Goal: Task Accomplishment & Management: Complete application form

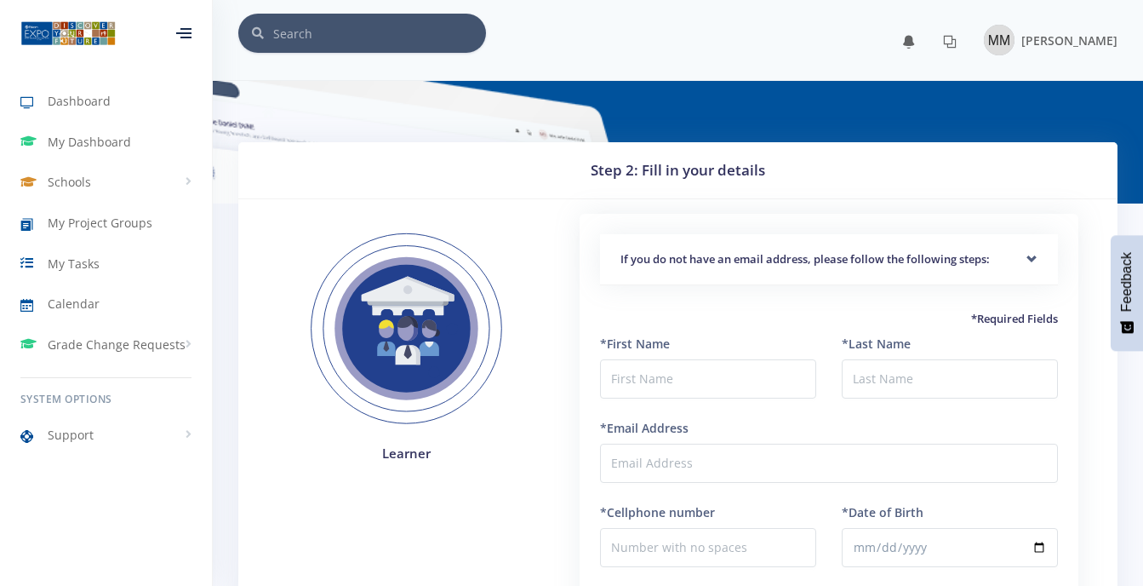
scroll to position [13, 13]
click at [997, 26] on div "[PERSON_NAME]" at bounding box center [1051, 40] width 134 height 31
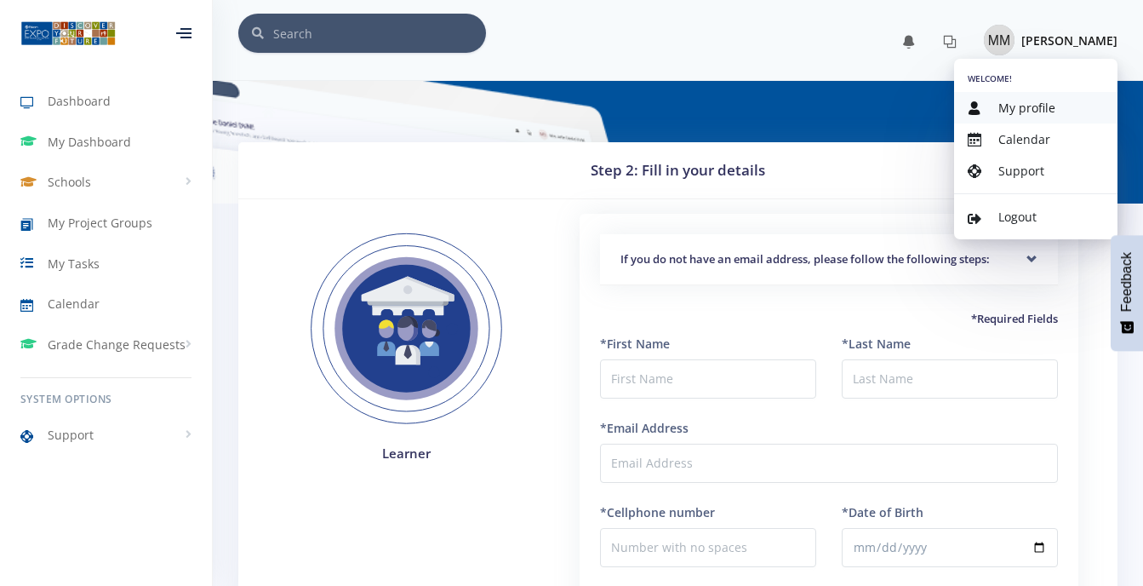
click at [1023, 111] on span "My profile" at bounding box center [1027, 108] width 57 height 16
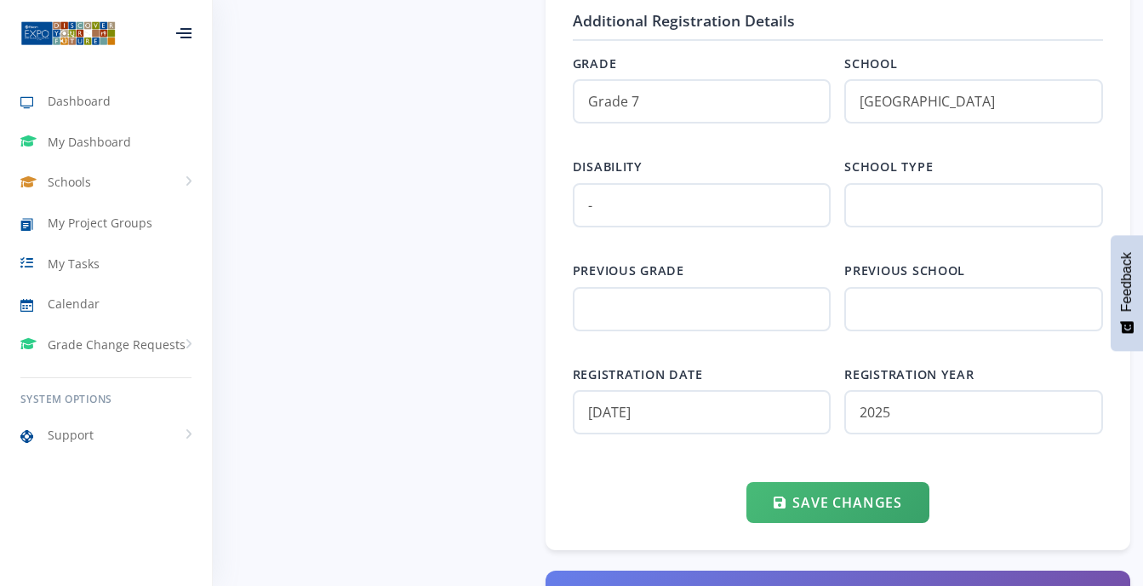
scroll to position [1932, 0]
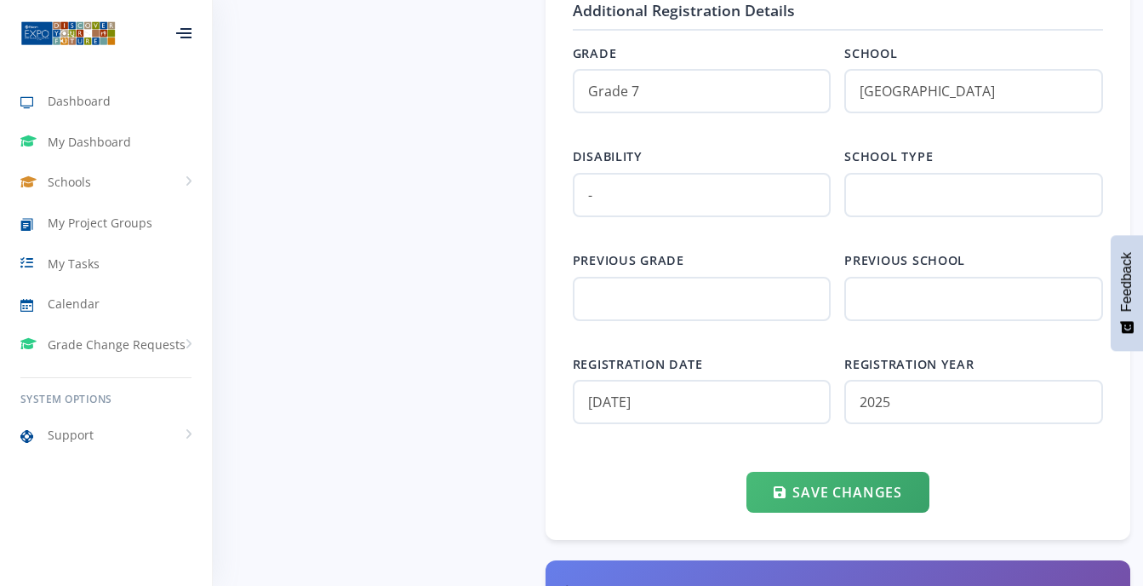
drag, startPoint x: 1142, startPoint y: 576, endPoint x: 1154, endPoint y: 576, distance: 11.9
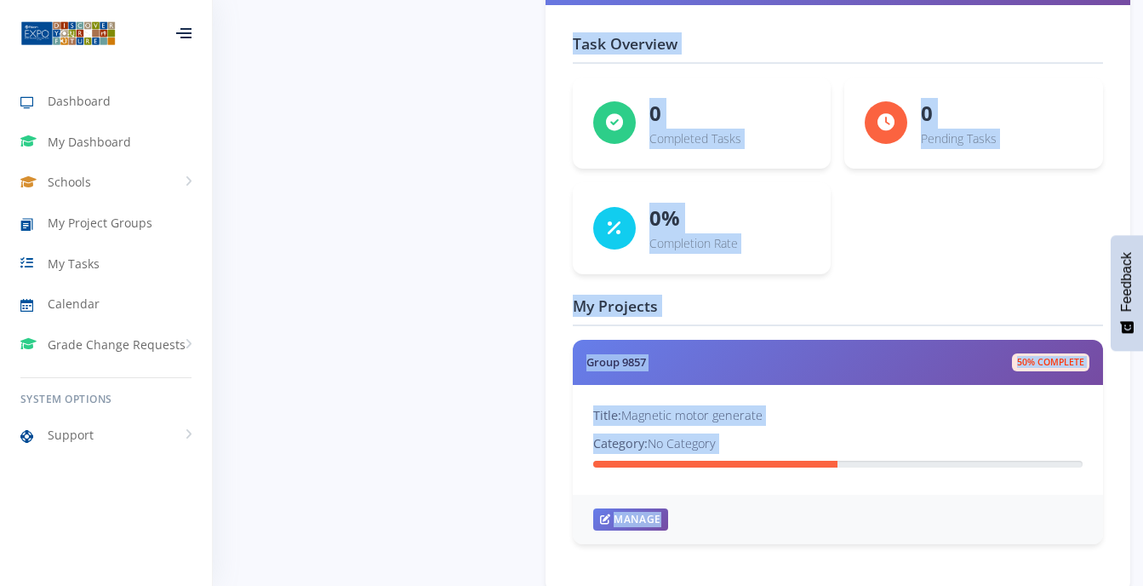
scroll to position [2612, 0]
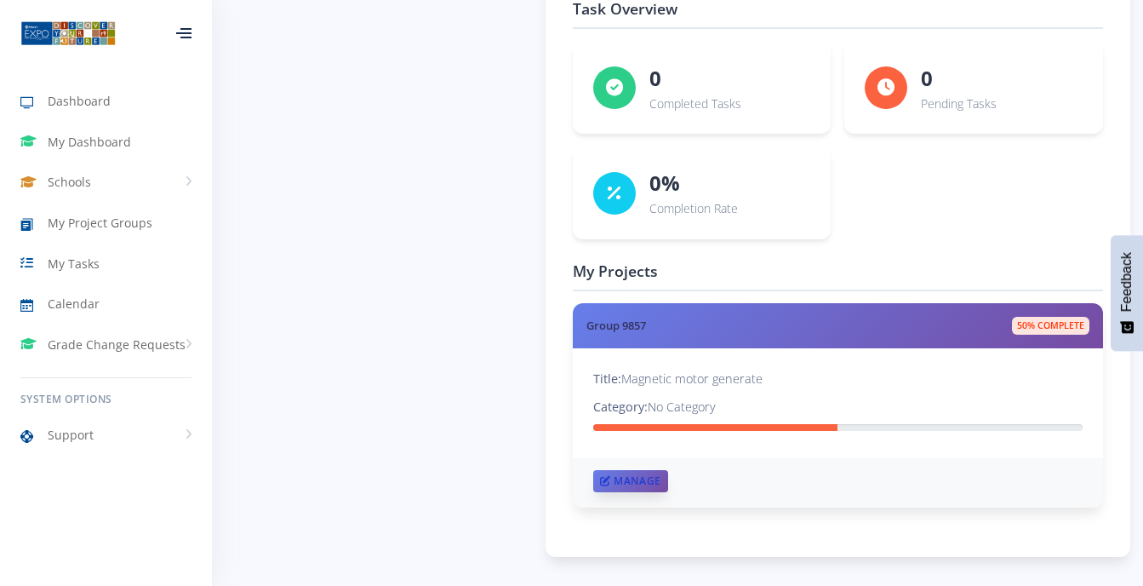
click at [621, 489] on link "Manage" at bounding box center [630, 481] width 75 height 22
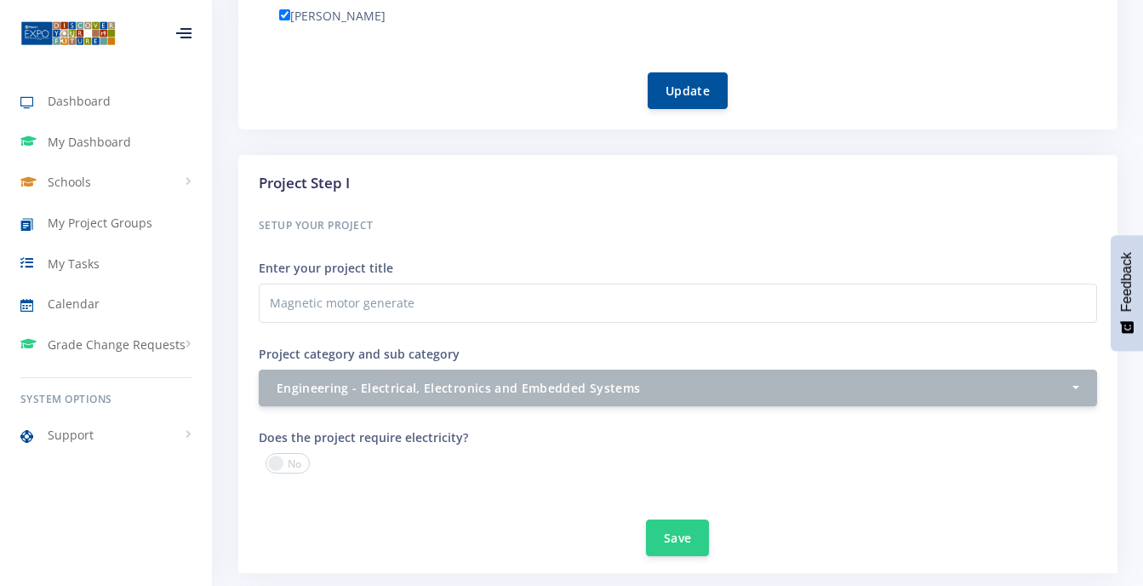
scroll to position [1025, 0]
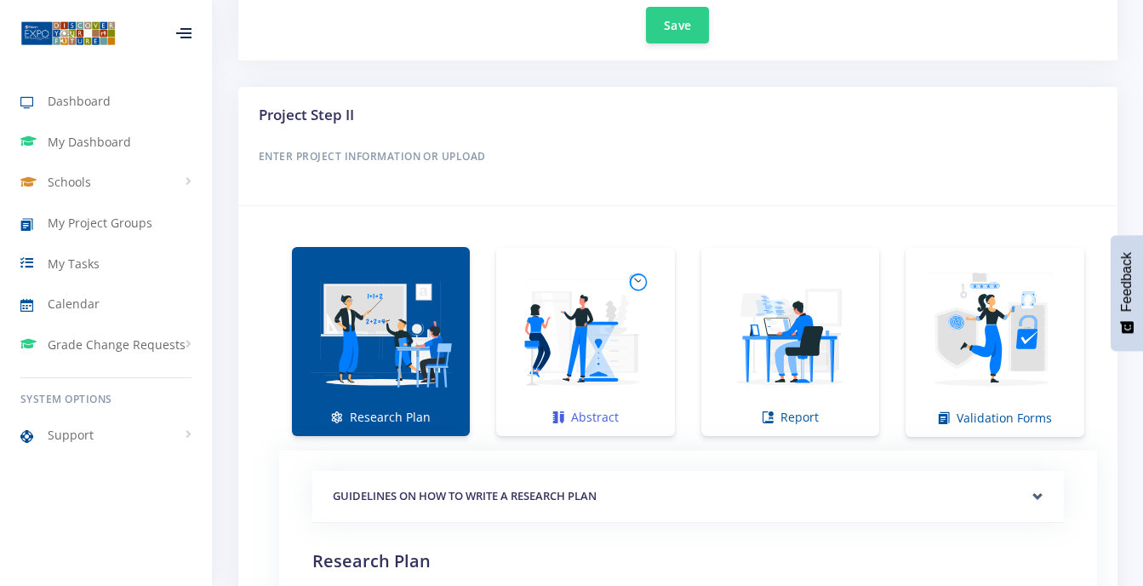
click at [623, 319] on img at bounding box center [585, 332] width 151 height 151
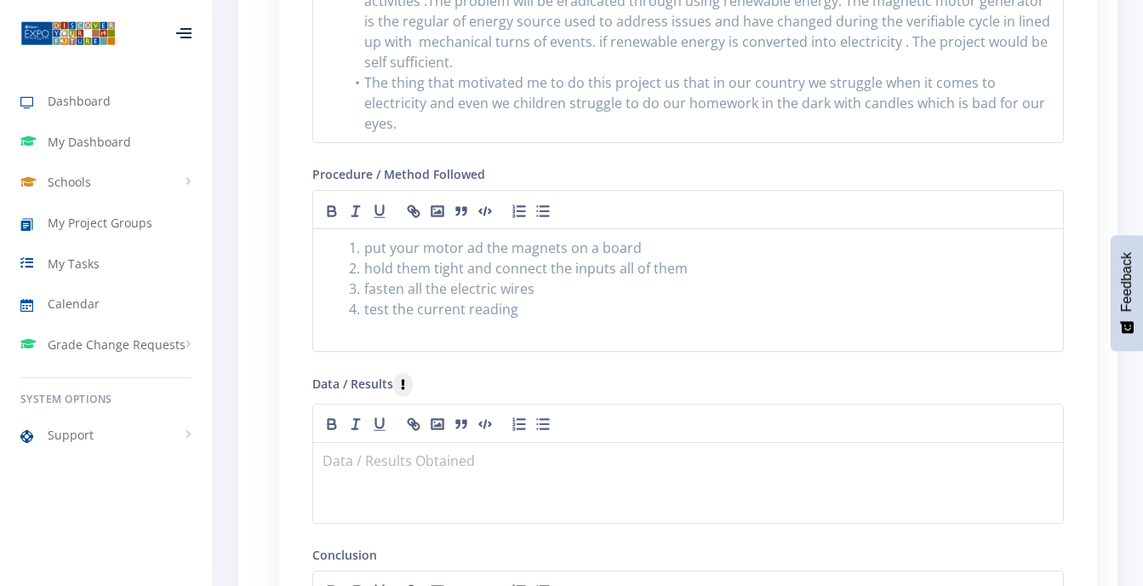
scroll to position [1774, 0]
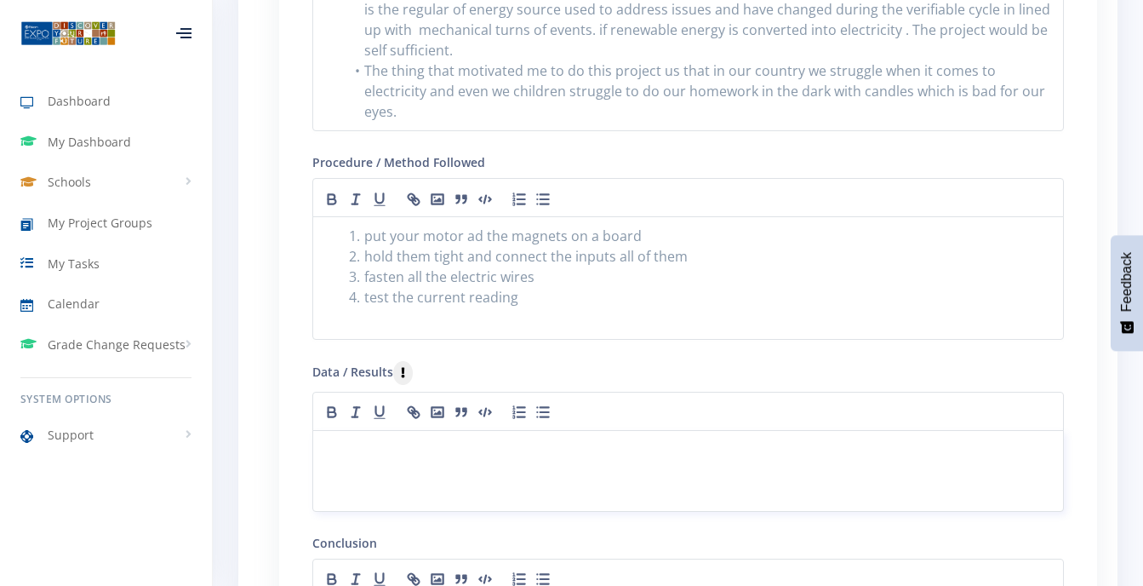
click at [329, 439] on p at bounding box center [688, 450] width 730 height 23
click at [621, 439] on p "No load test of magnetic motor power generator" at bounding box center [688, 450] width 730 height 23
click at [380, 404] on icon "button" at bounding box center [379, 412] width 17 height 17
click at [319, 431] on div "No load test of magnetic motor power generator ﻿" at bounding box center [688, 471] width 752 height 82
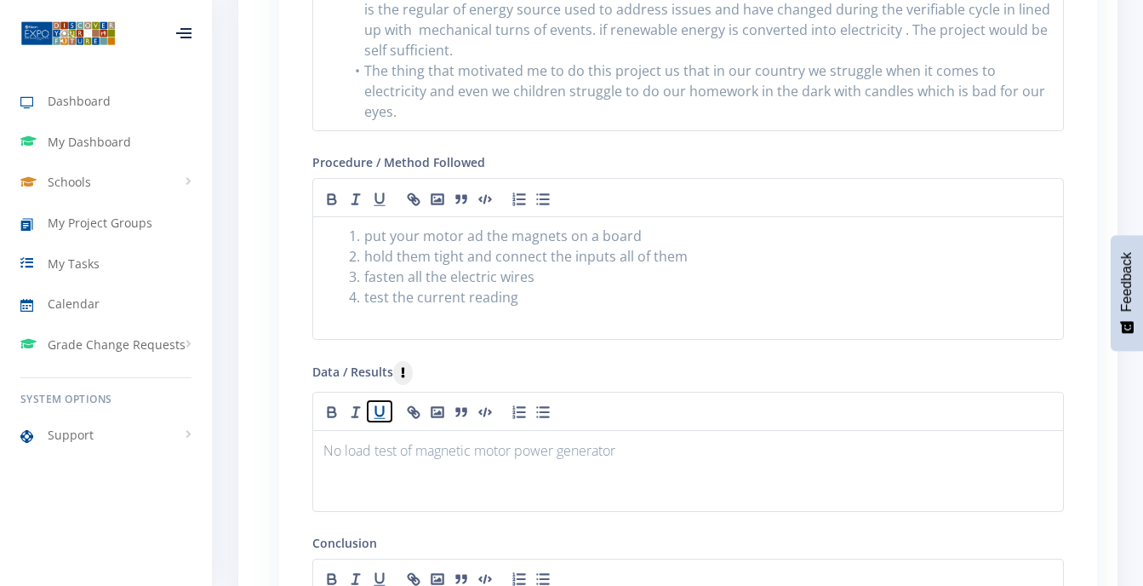
click at [381, 404] on icon "button" at bounding box center [379, 412] width 17 height 17
click at [376, 404] on icon "button" at bounding box center [379, 412] width 17 height 17
click at [373, 404] on icon "button" at bounding box center [379, 412] width 17 height 17
click at [380, 407] on icon "button" at bounding box center [380, 411] width 8 height 9
click at [323, 453] on div "﻿ No load test of magnetic motor power generator" at bounding box center [688, 471] width 752 height 82
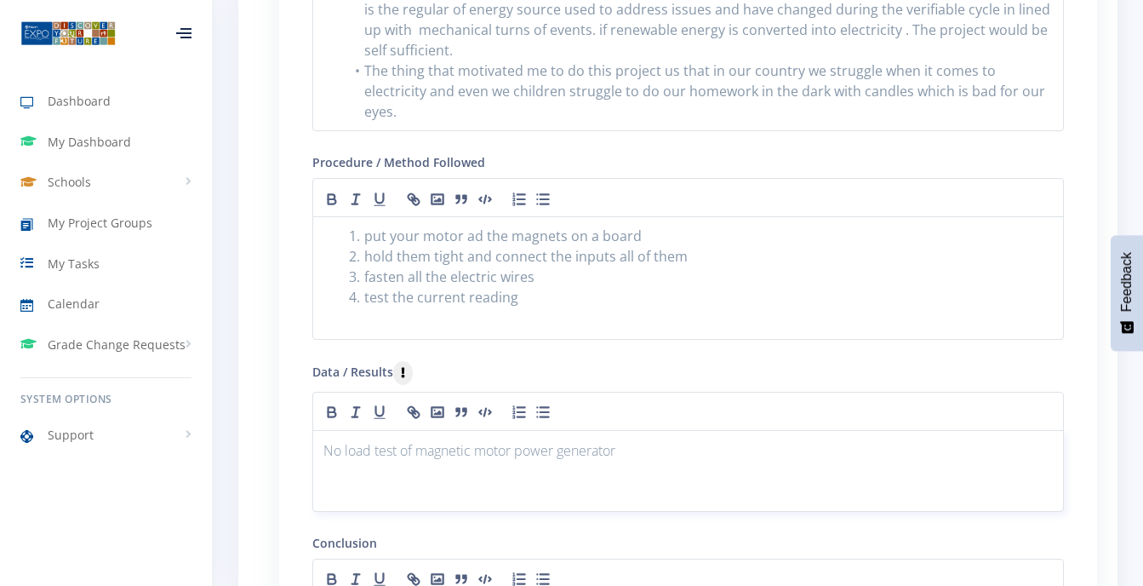
click at [617, 439] on p "﻿ No load test of magnetic motor power generator" at bounding box center [688, 450] width 730 height 23
click at [621, 439] on p "No load test of magnetic motor power generator" at bounding box center [688, 450] width 730 height 23
click at [410, 462] on p "the generator" at bounding box center [688, 473] width 730 height 23
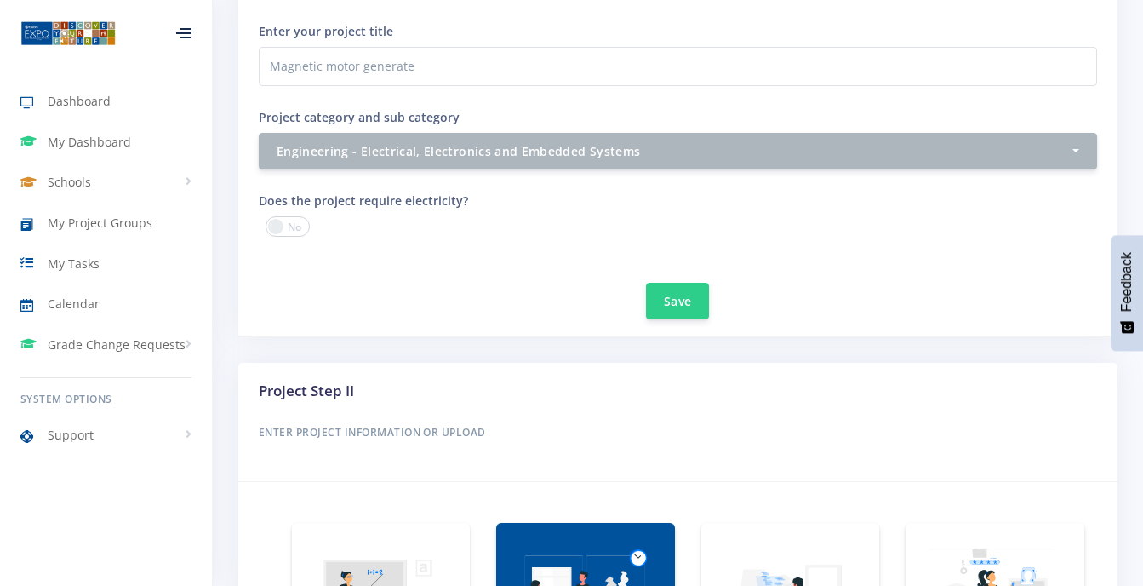
scroll to position [1262, 0]
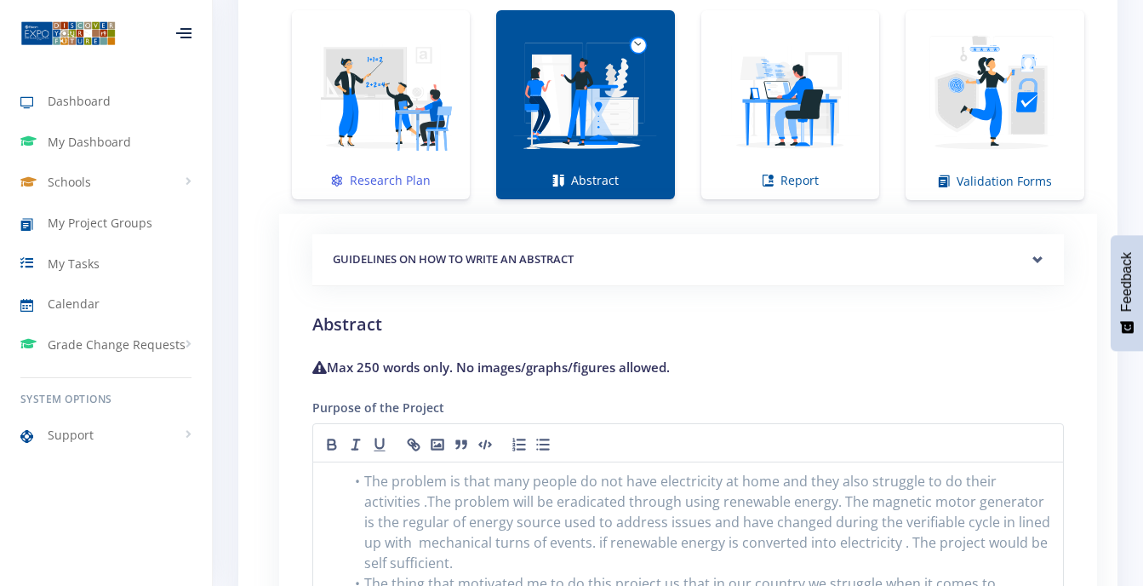
click at [384, 169] on img at bounding box center [381, 95] width 151 height 151
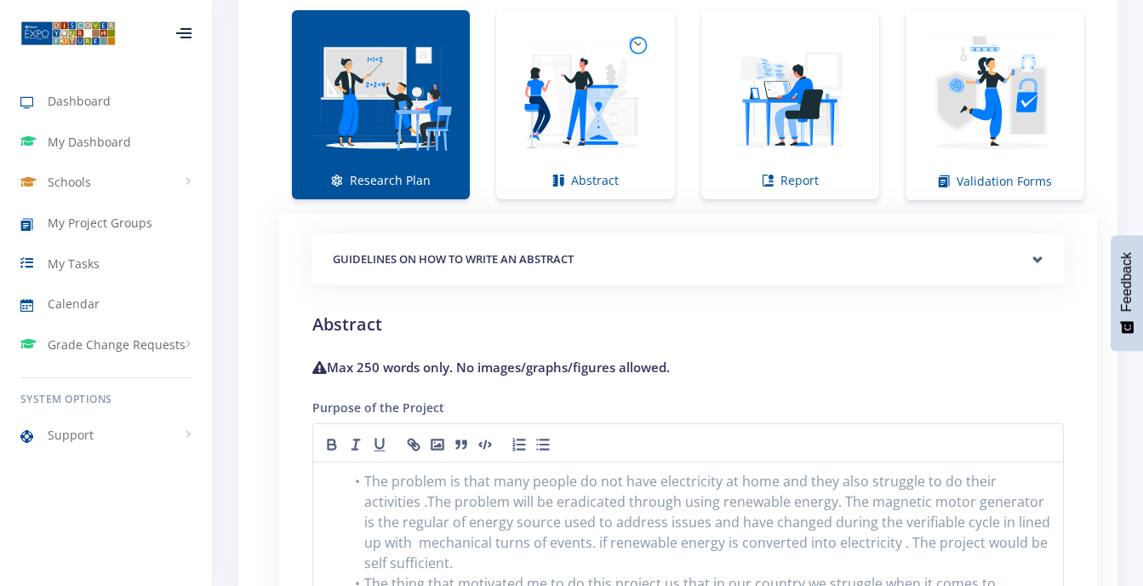
click at [384, 169] on img at bounding box center [381, 95] width 151 height 151
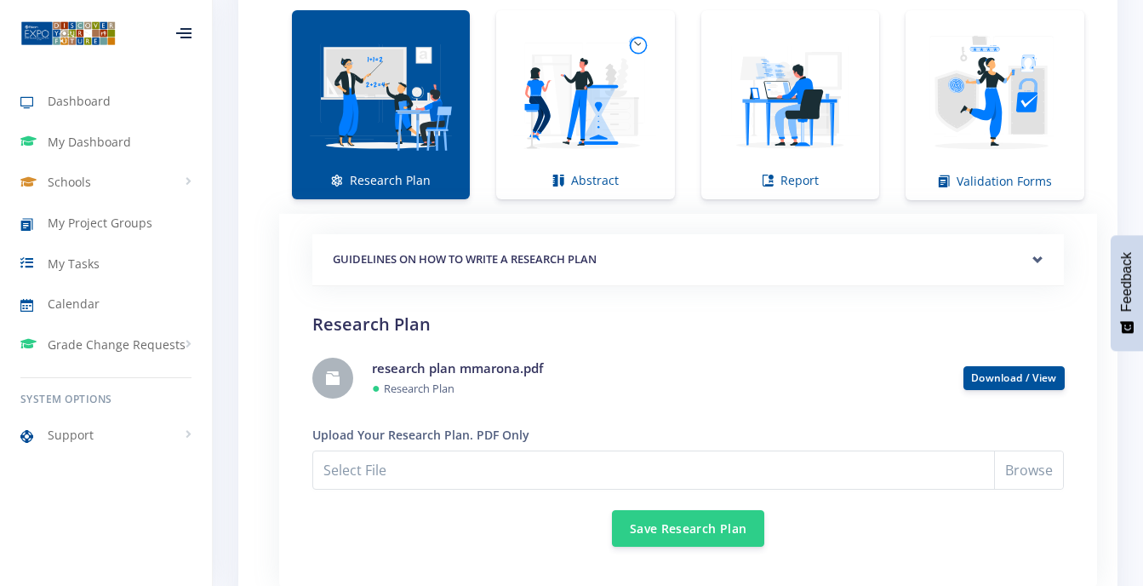
scroll to position [1733, 0]
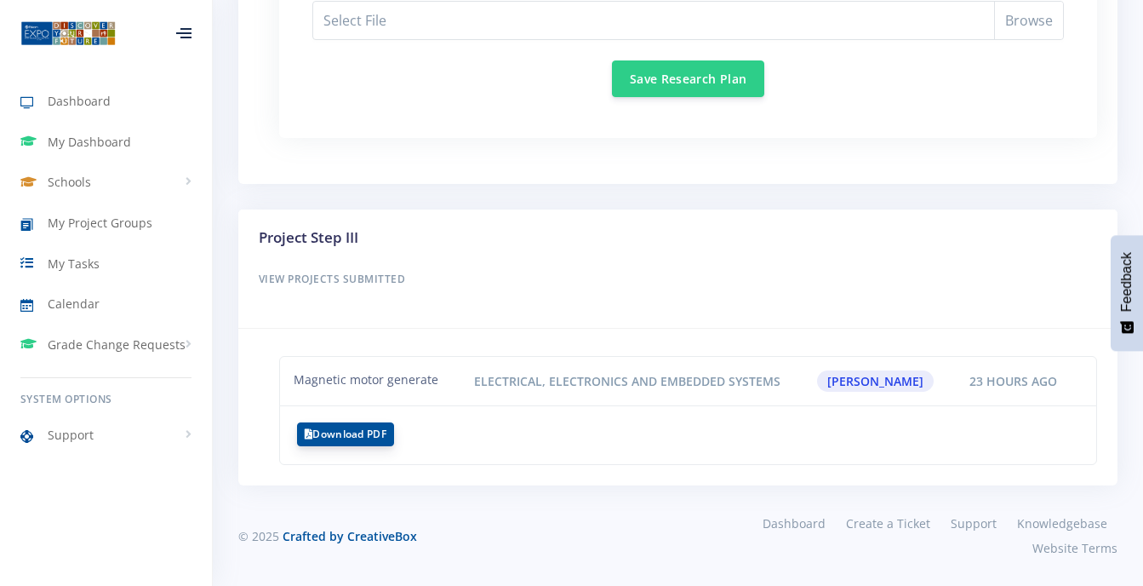
click at [323, 429] on button "Download PDF" at bounding box center [345, 434] width 97 height 24
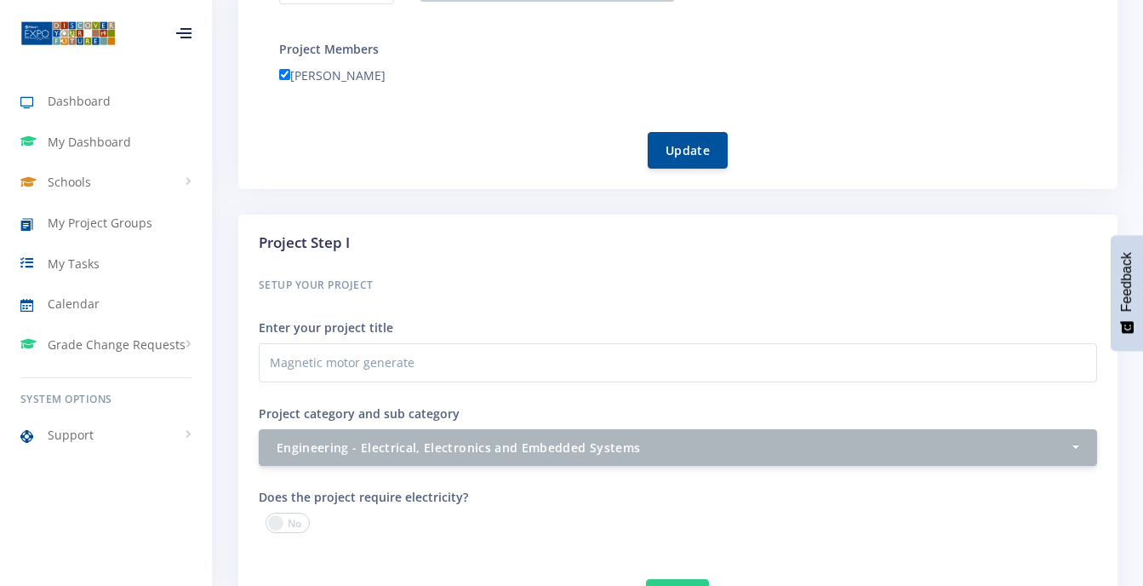
scroll to position [1025, 0]
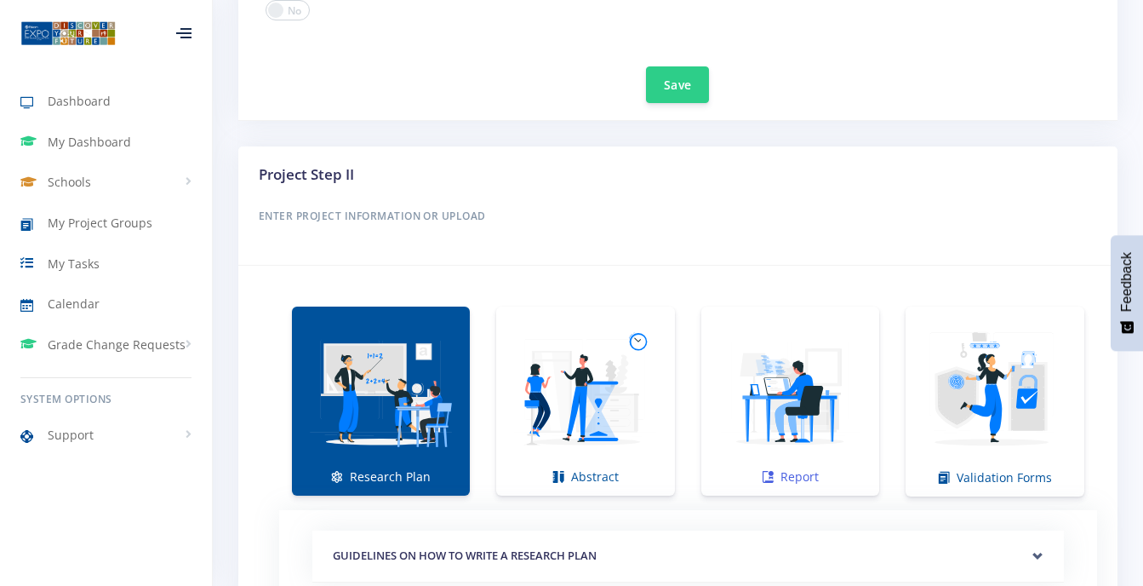
click at [701, 353] on link "Report" at bounding box center [790, 400] width 178 height 189
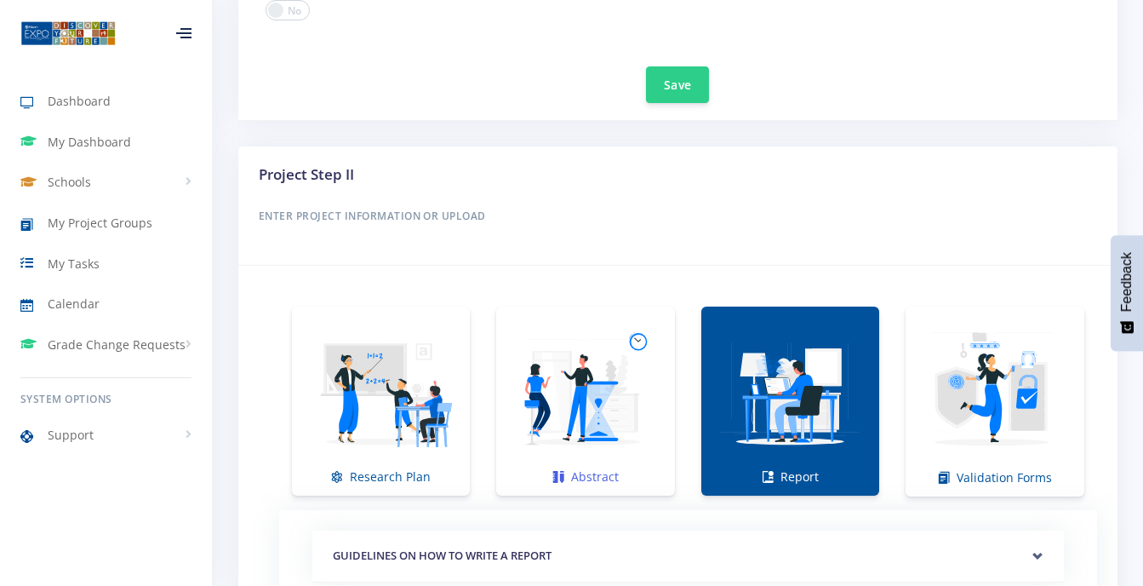
click at [598, 404] on img at bounding box center [585, 392] width 151 height 151
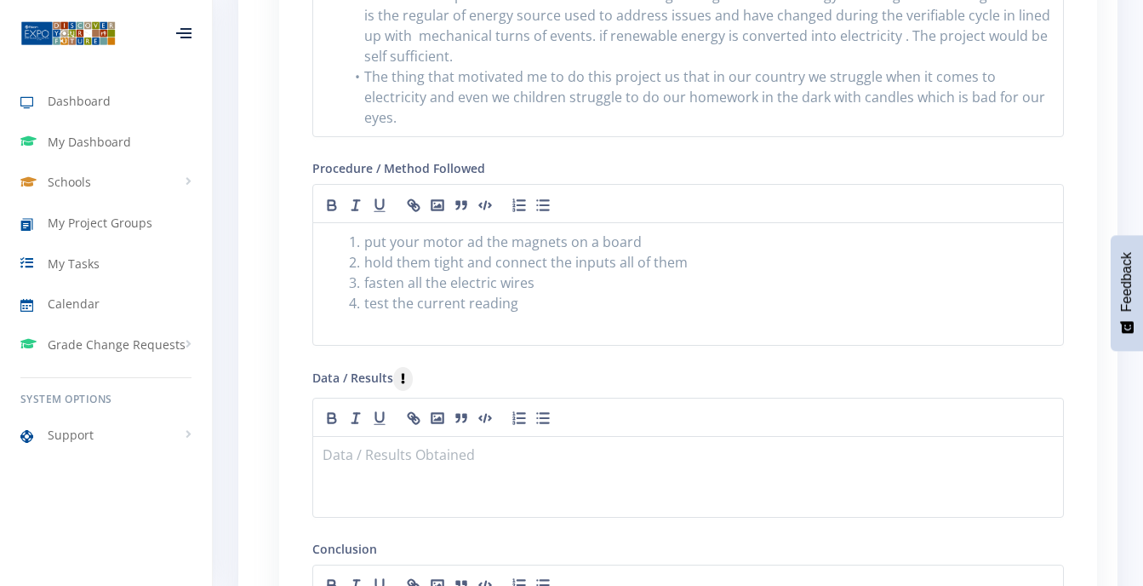
scroll to position [1842, 0]
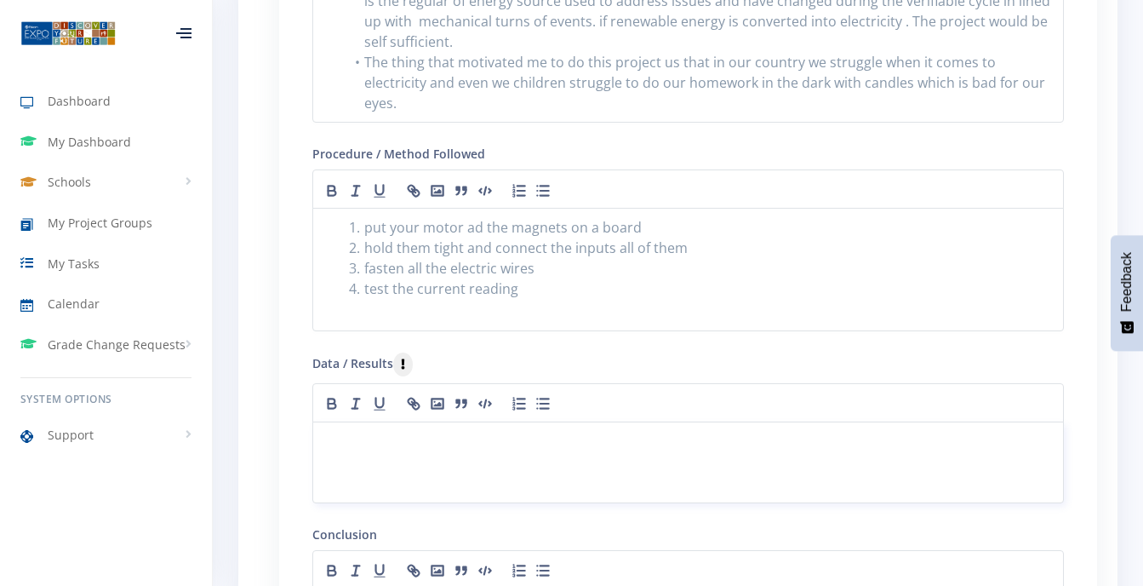
click at [327, 431] on p at bounding box center [688, 442] width 730 height 23
click at [569, 431] on p "`the results of the project is that there is" at bounding box center [688, 442] width 730 height 23
click at [332, 431] on p "`the results of the project is that there is:no load test results and loaded te…" at bounding box center [688, 442] width 730 height 23
click at [838, 431] on p "`The results of the project is that there is:no load test results and loaded te…" at bounding box center [688, 442] width 730 height 23
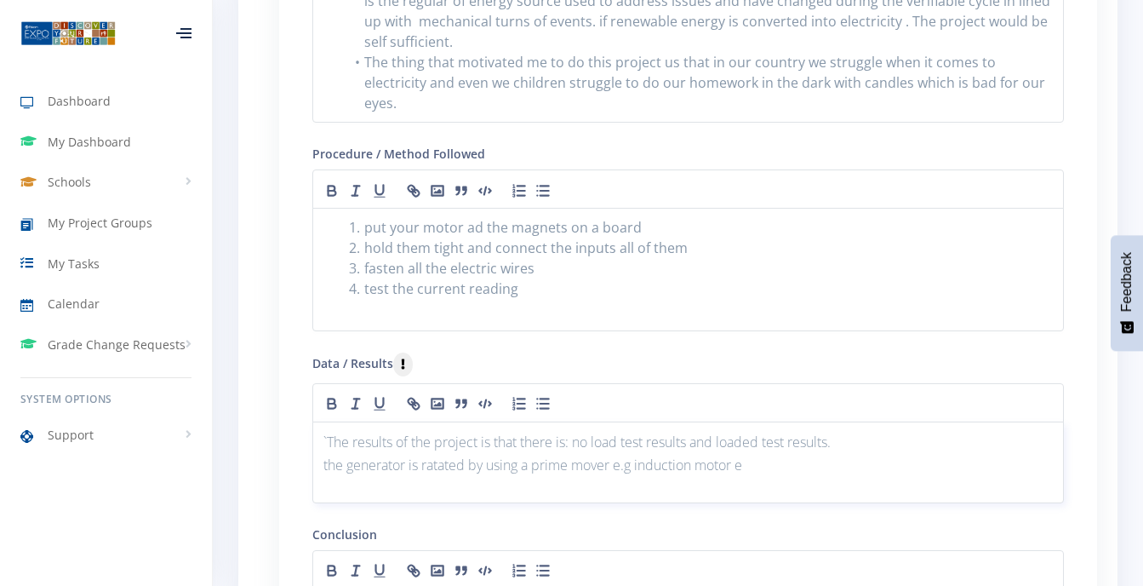
click at [752, 454] on p "the generator is ratated by using a prime mover e.g induction motor e" at bounding box center [688, 465] width 730 height 23
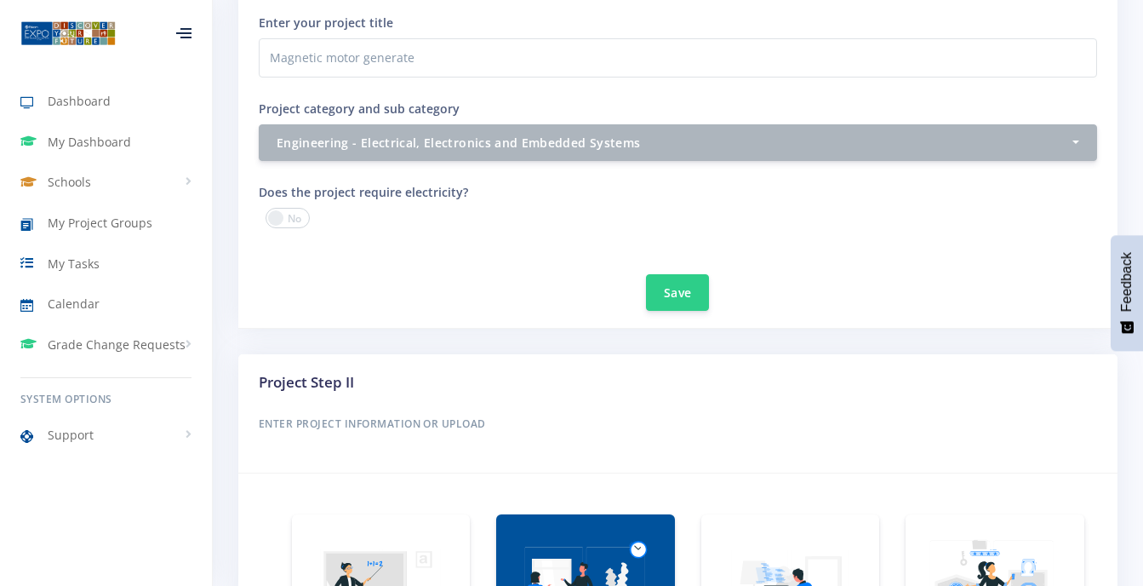
scroll to position [1330, 0]
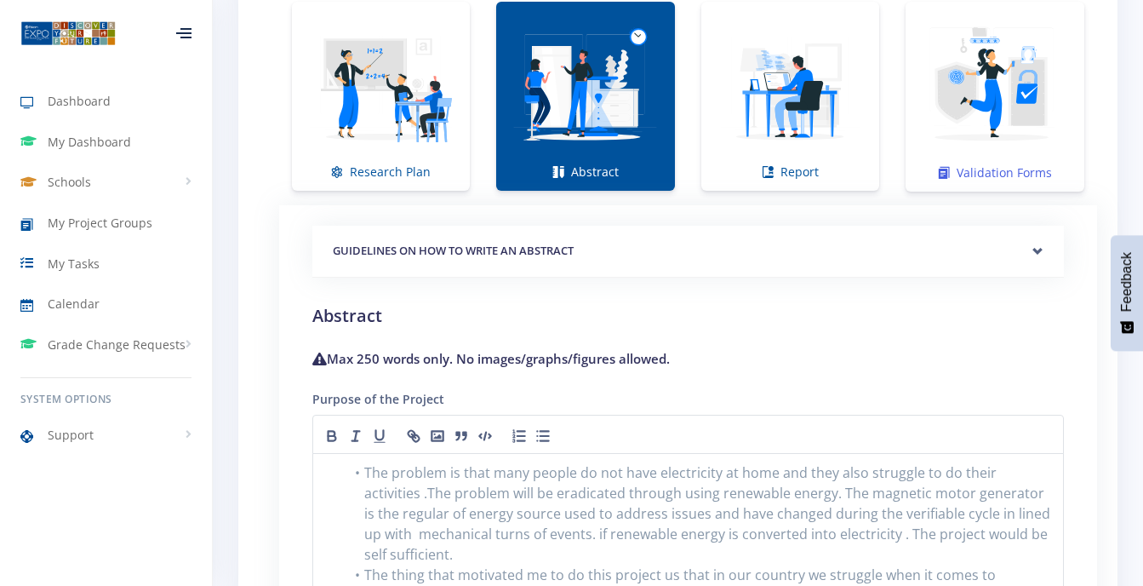
click at [1059, 127] on img at bounding box center [995, 88] width 152 height 152
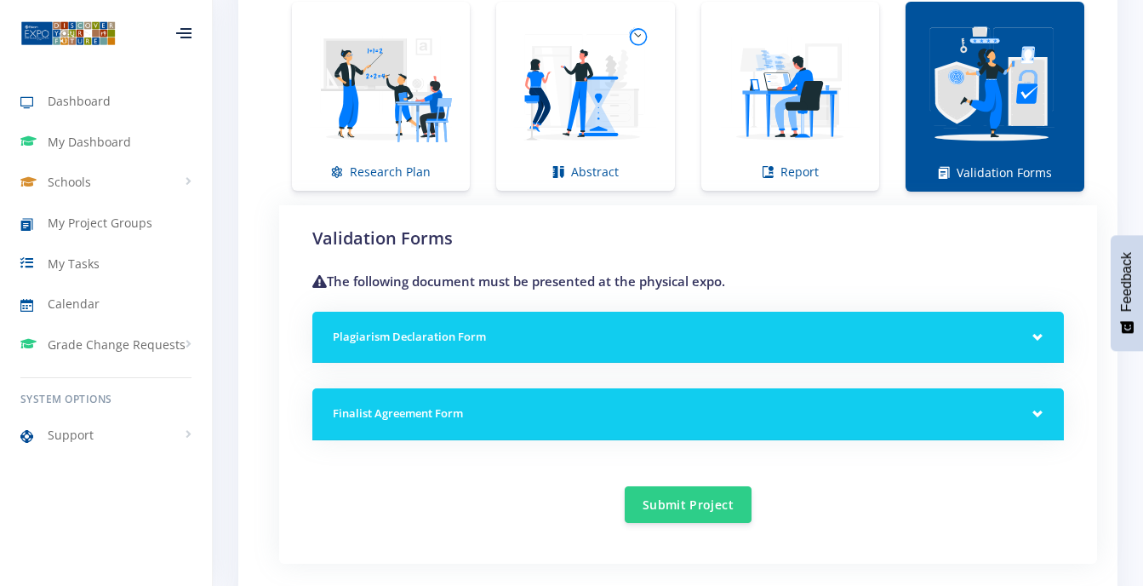
click at [1036, 421] on h5 "Finalist Agreement Form" at bounding box center [688, 413] width 711 height 17
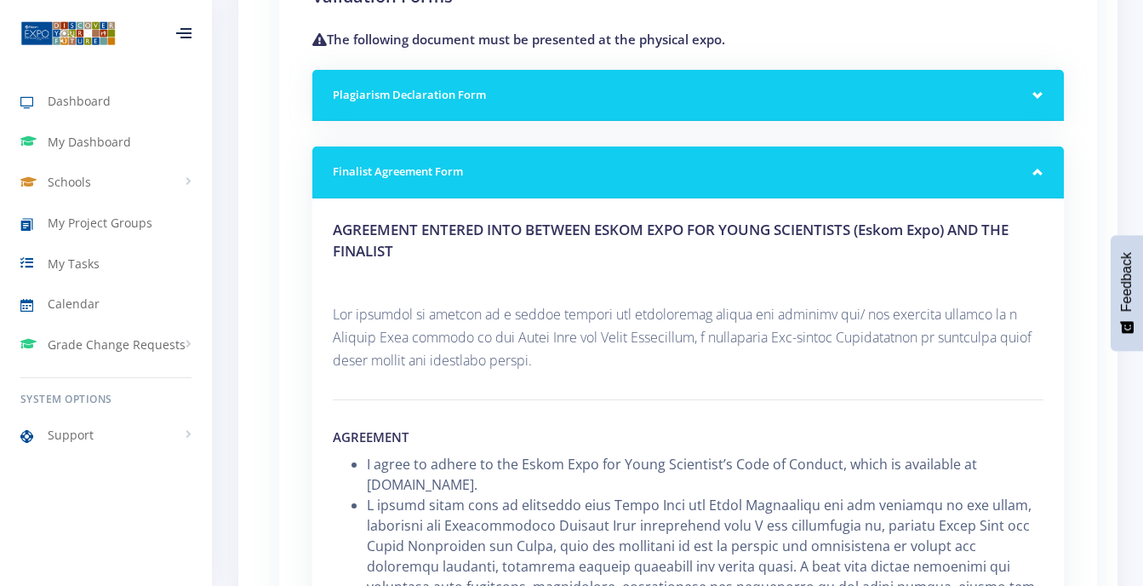
scroll to position [1059, 0]
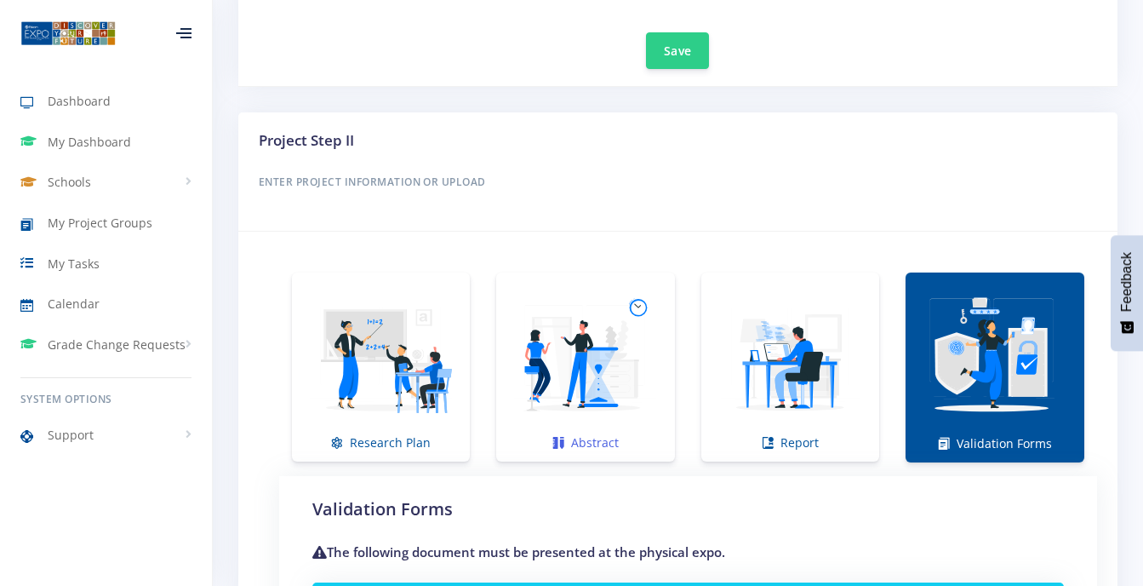
click at [609, 363] on img at bounding box center [585, 358] width 151 height 151
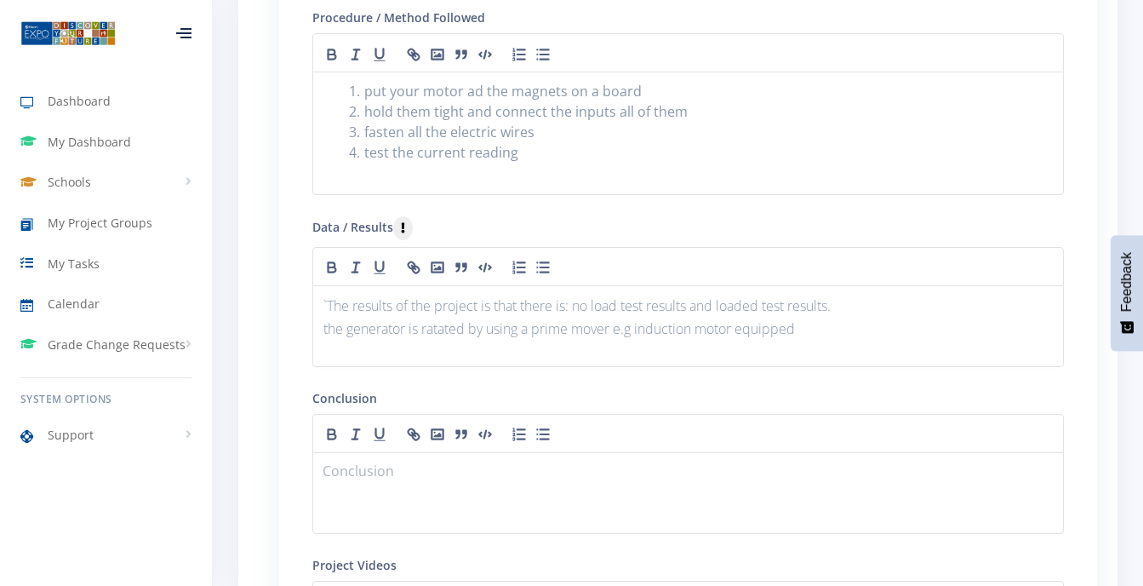
scroll to position [2012, 0]
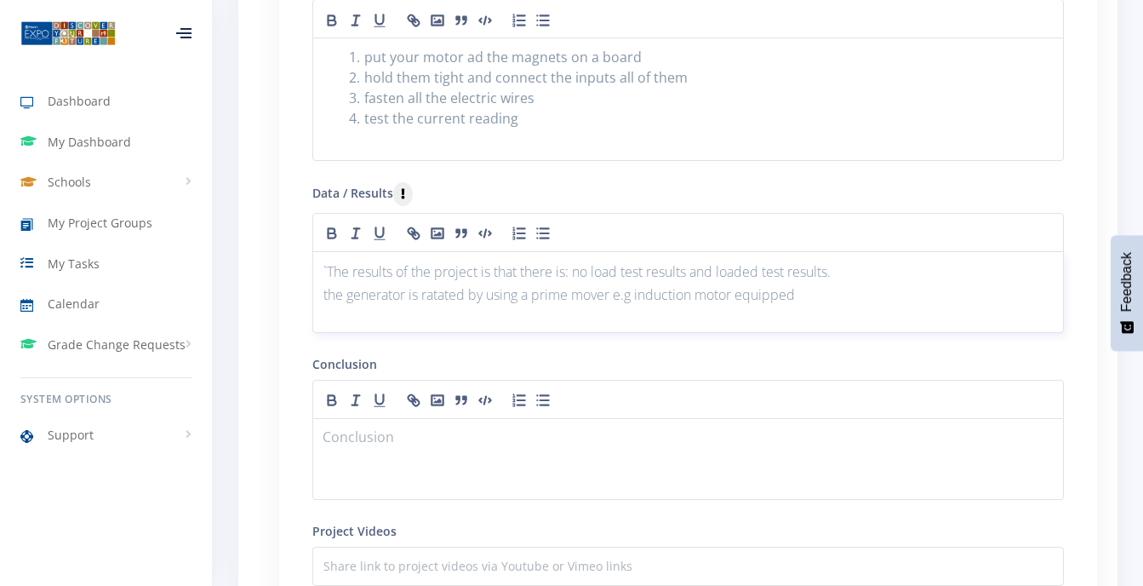
click at [803, 283] on p "the generator is ratated by using a prime mover e.g induction motor equipped" at bounding box center [688, 294] width 730 height 23
click at [802, 283] on p "the generator is rotated by using a prime mover e.g induction motor equipped" at bounding box center [688, 294] width 730 height 23
click at [874, 283] on p "the generator is rotated by using a prime mover e.g induction motor equipped wi…" at bounding box center [688, 294] width 730 height 23
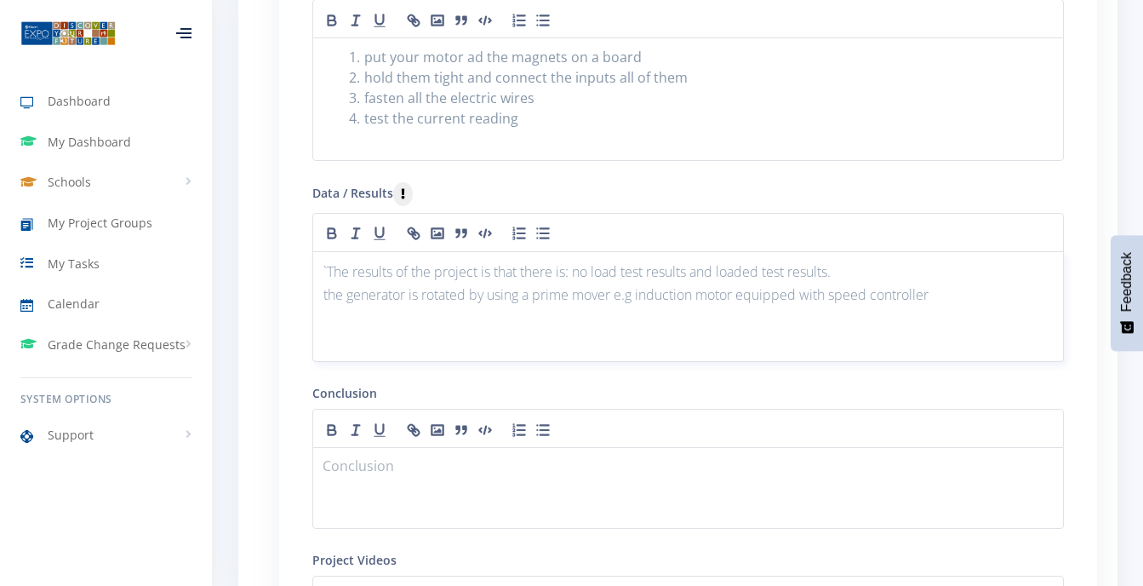
click at [938, 283] on p "the generator is rotated by using a prime mover e.g induction motor equipped wi…" at bounding box center [688, 294] width 730 height 23
click at [312, 447] on div at bounding box center [688, 488] width 752 height 82
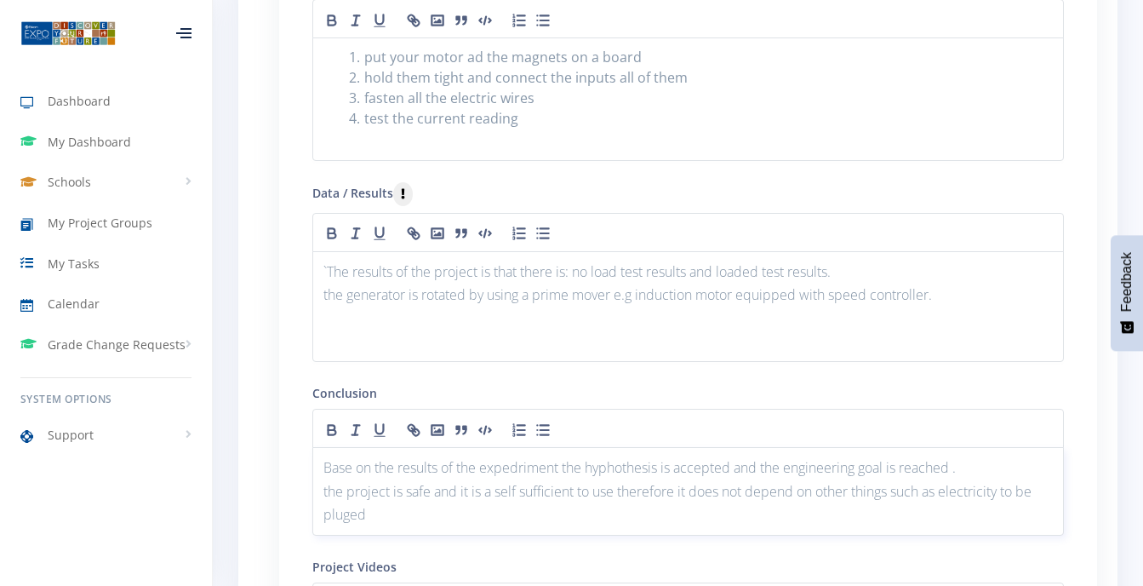
click at [347, 495] on p "the project is safe and it is a self sufficient to use therefore it does not de…" at bounding box center [688, 503] width 730 height 46
click at [371, 491] on p "the project is safe and it is a self sufficient to use therefore it does not de…" at bounding box center [688, 503] width 730 height 46
click at [326, 283] on p "the generator is rotated by using a prime mover e .g induction motor equipped w…" at bounding box center [688, 294] width 730 height 23
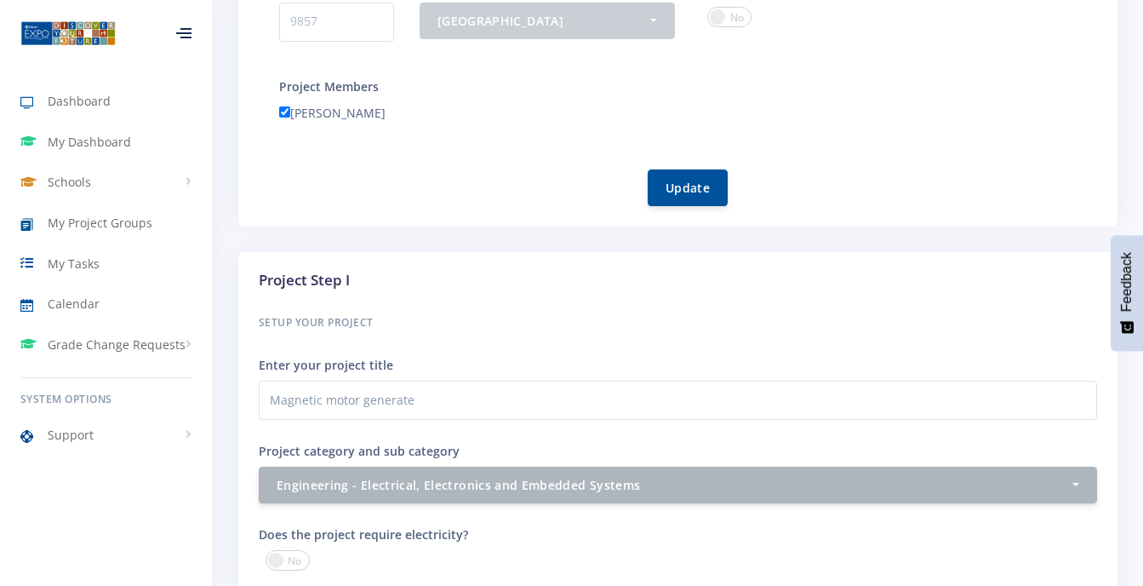
scroll to position [987, 0]
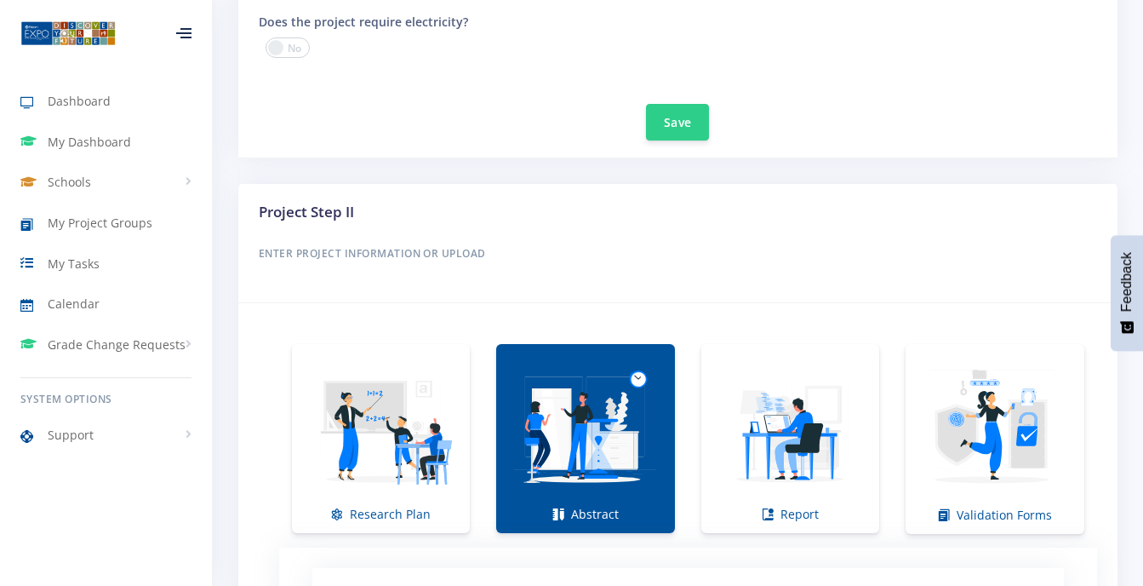
click at [569, 518] on link "Abstract" at bounding box center [585, 438] width 178 height 189
click at [562, 468] on img at bounding box center [585, 429] width 151 height 151
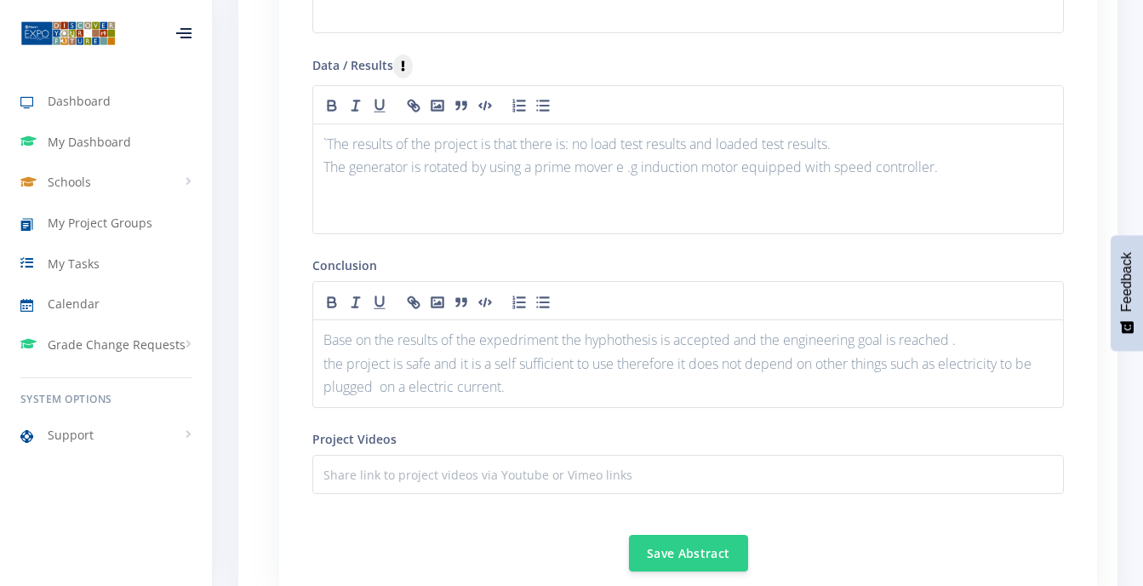
scroll to position [2147, 0]
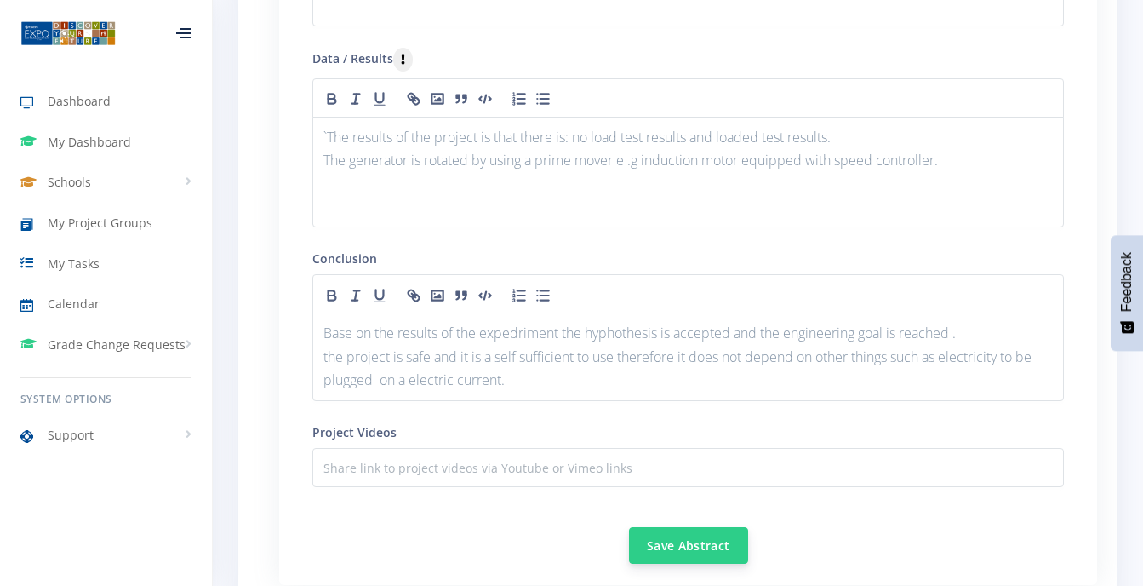
click at [687, 527] on button "Save Abstract" at bounding box center [688, 545] width 119 height 37
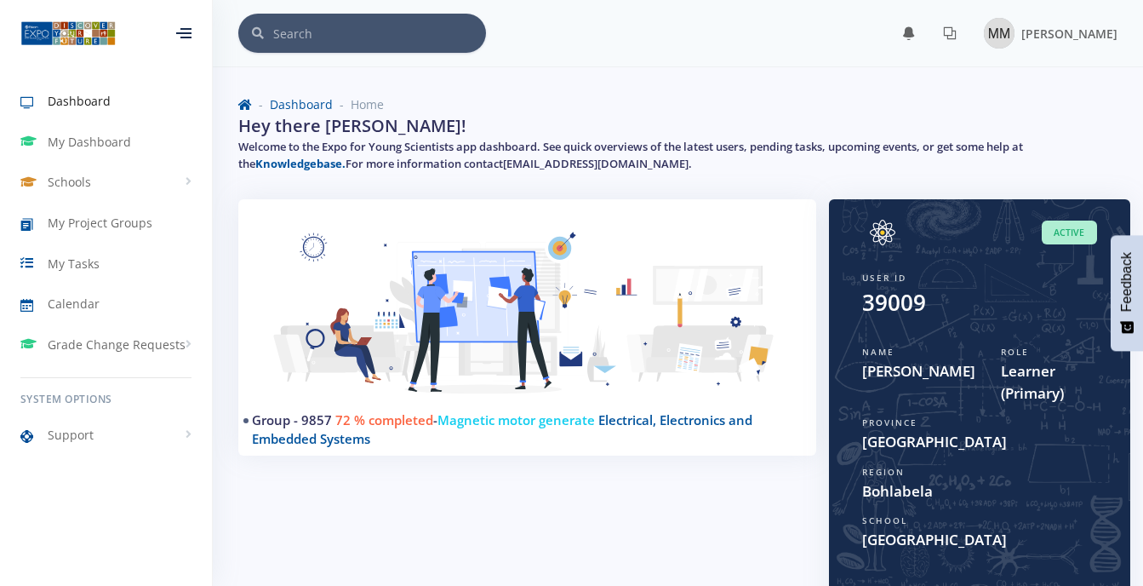
scroll to position [13, 13]
click at [988, 32] on img at bounding box center [999, 33] width 31 height 31
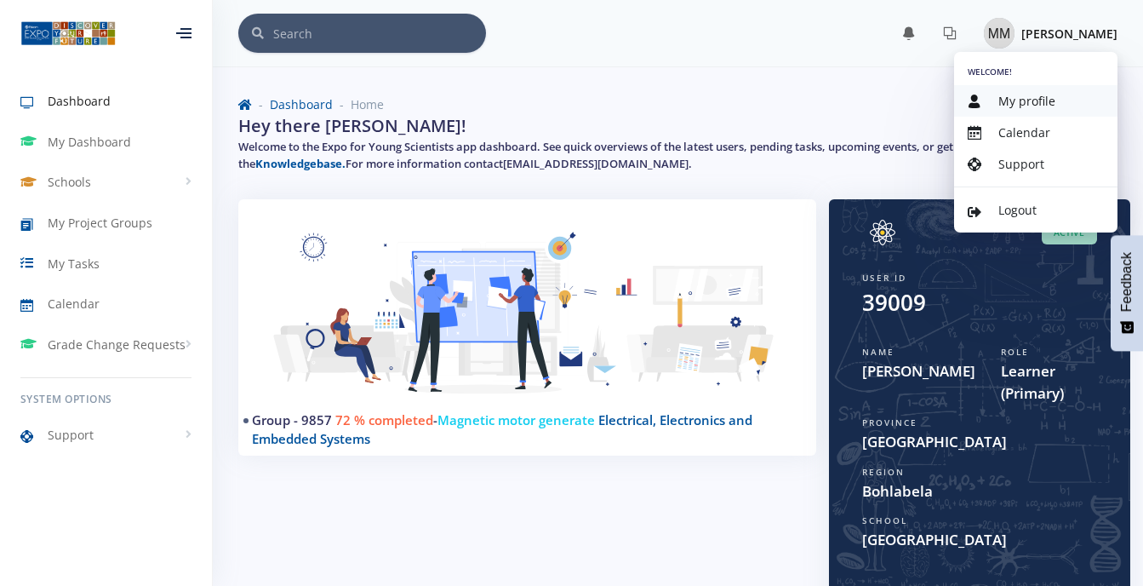
click at [1038, 98] on span "My profile" at bounding box center [1027, 101] width 57 height 16
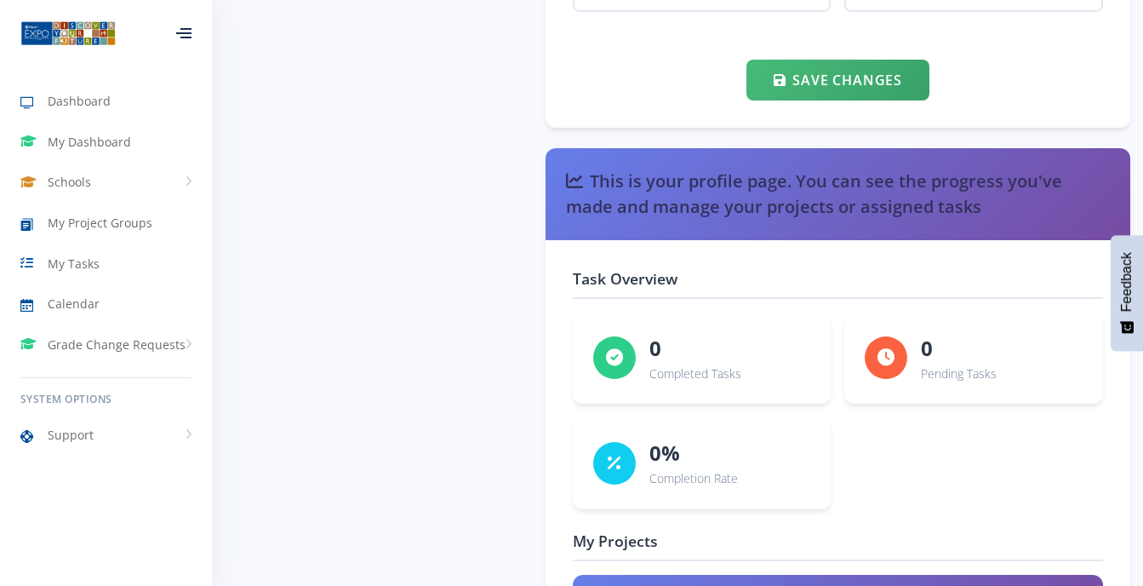
scroll to position [2562, 0]
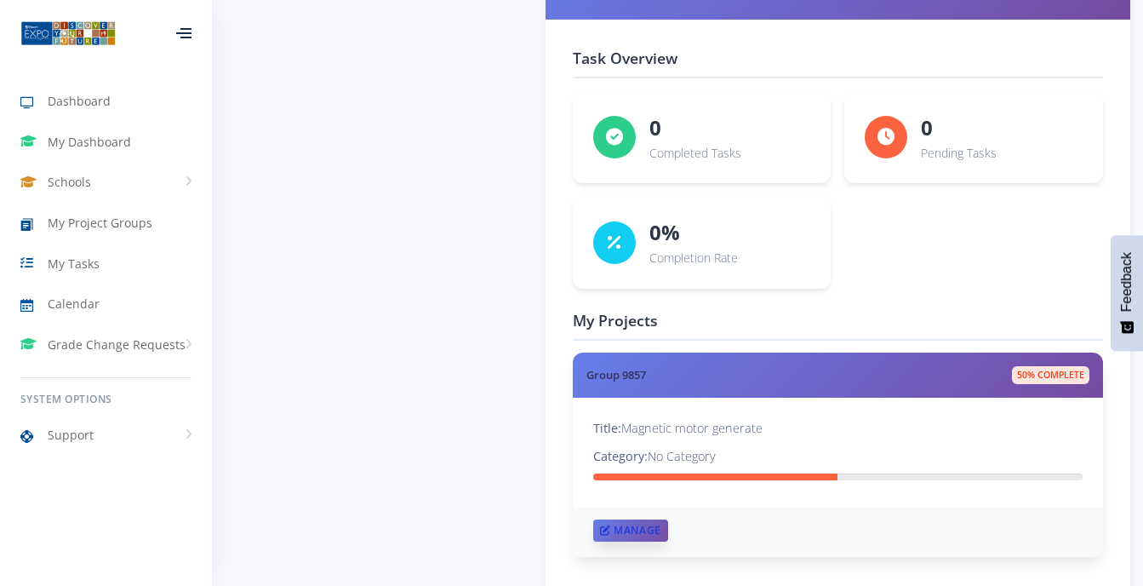
click at [625, 525] on link "Manage" at bounding box center [630, 530] width 75 height 22
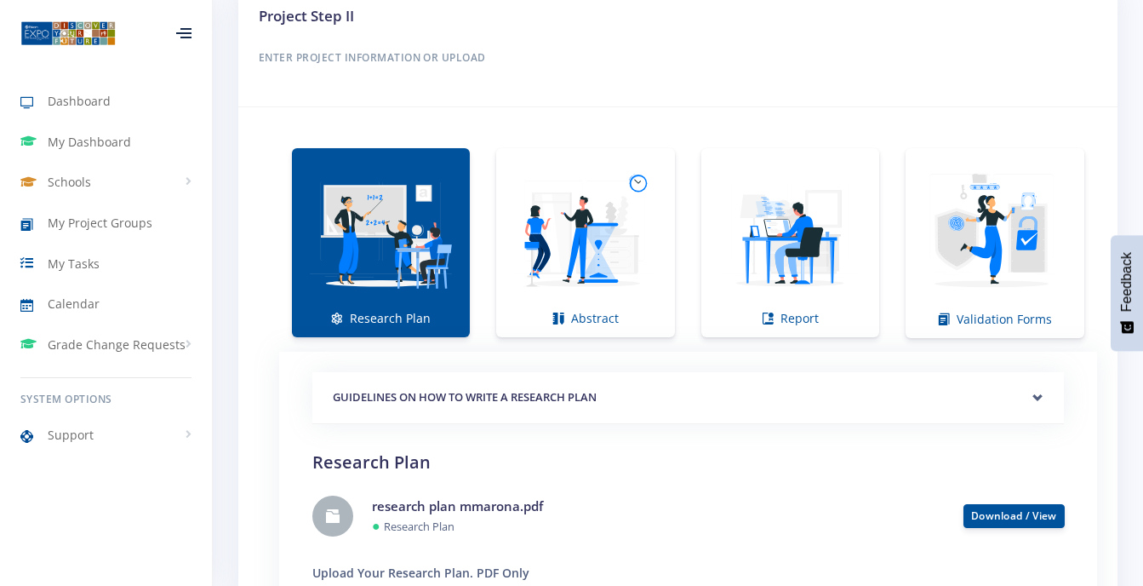
scroll to position [1146, 0]
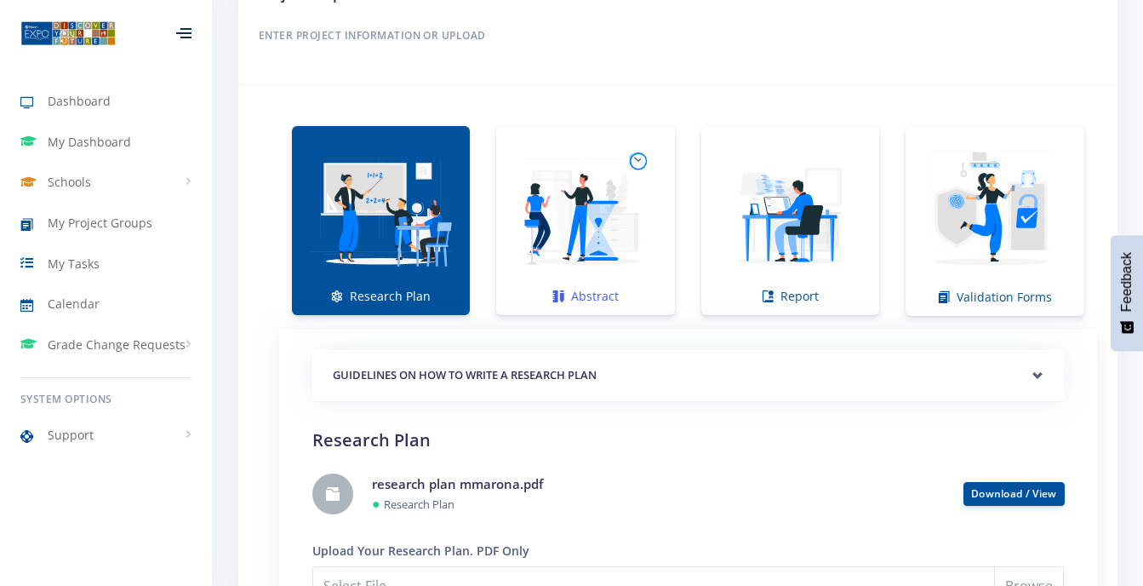
click at [610, 278] on img at bounding box center [585, 211] width 151 height 151
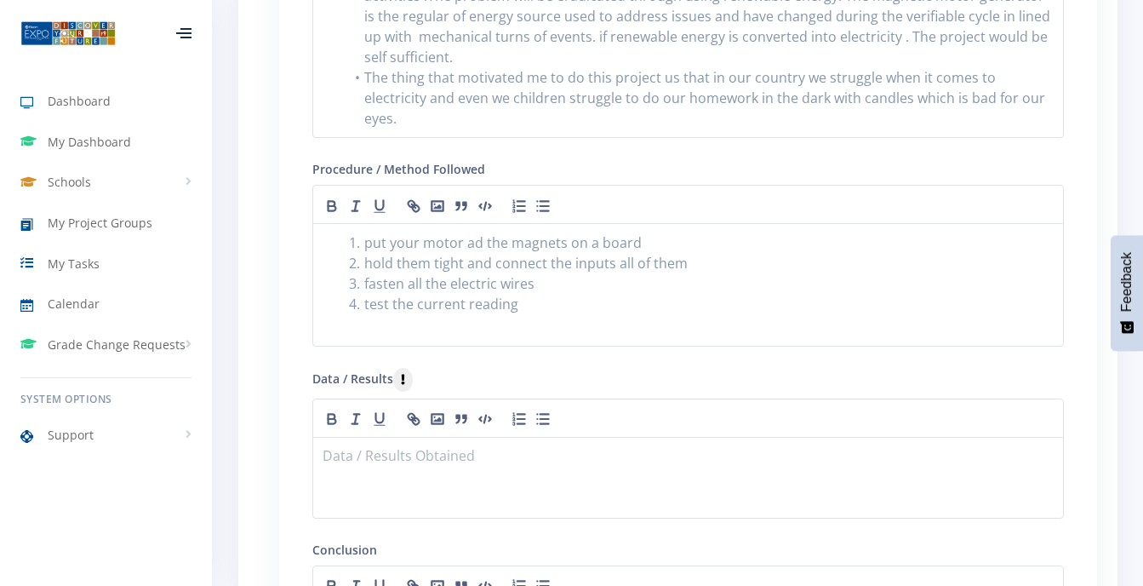
scroll to position [1771, 0]
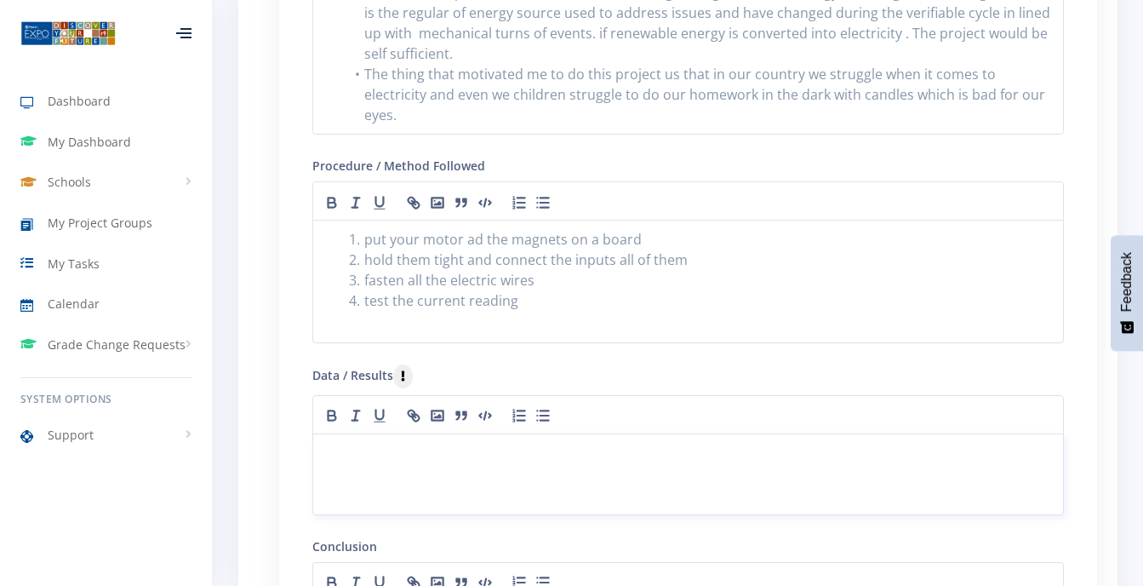
click at [326, 443] on p at bounding box center [688, 454] width 730 height 23
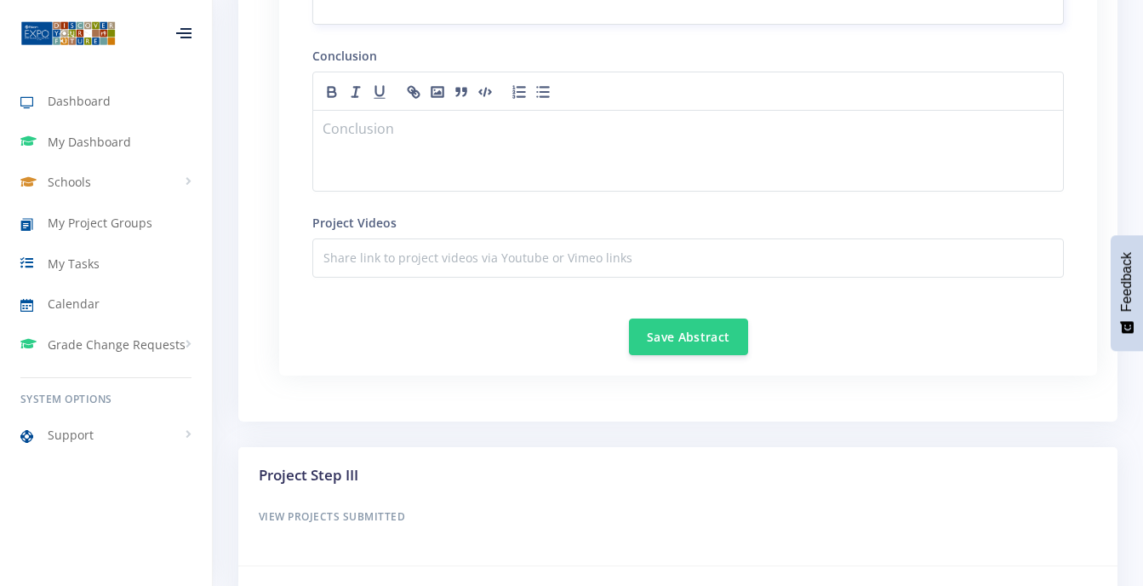
scroll to position [2281, 0]
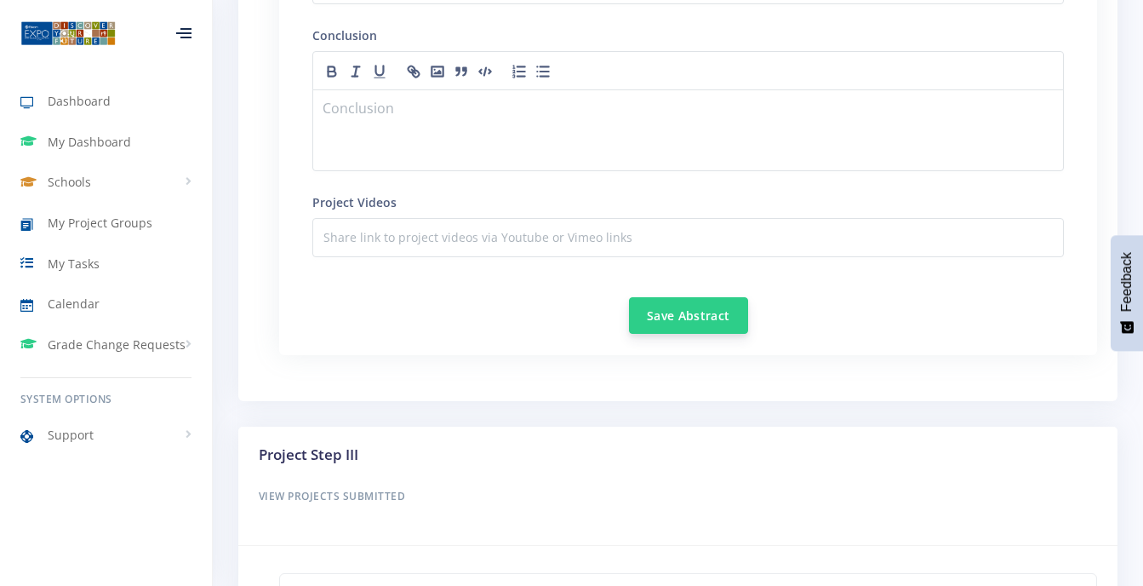
click at [713, 297] on button "Save Abstract" at bounding box center [688, 315] width 119 height 37
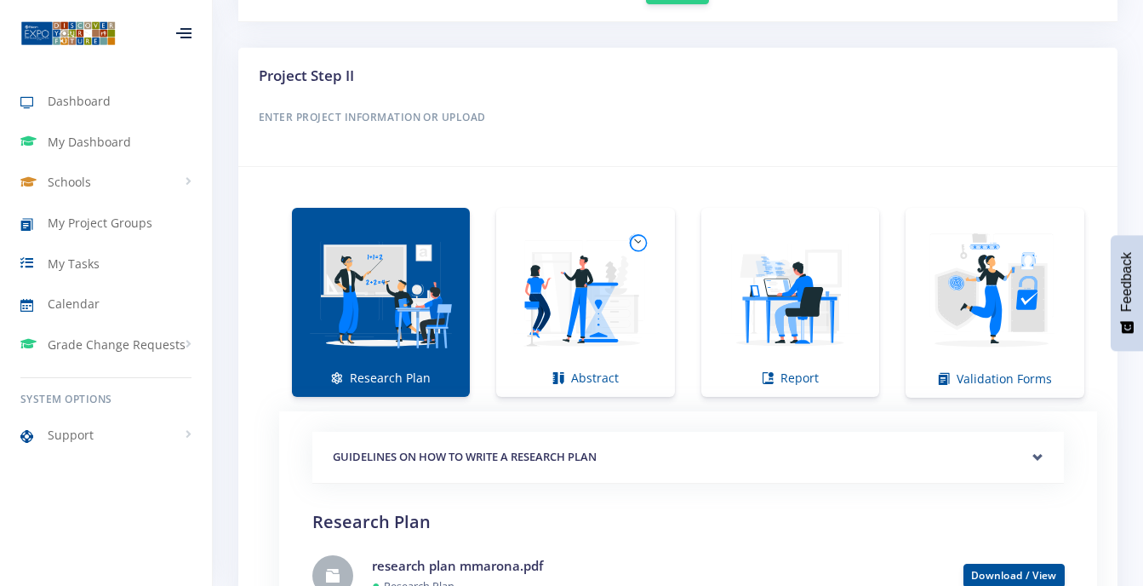
scroll to position [1203, 0]
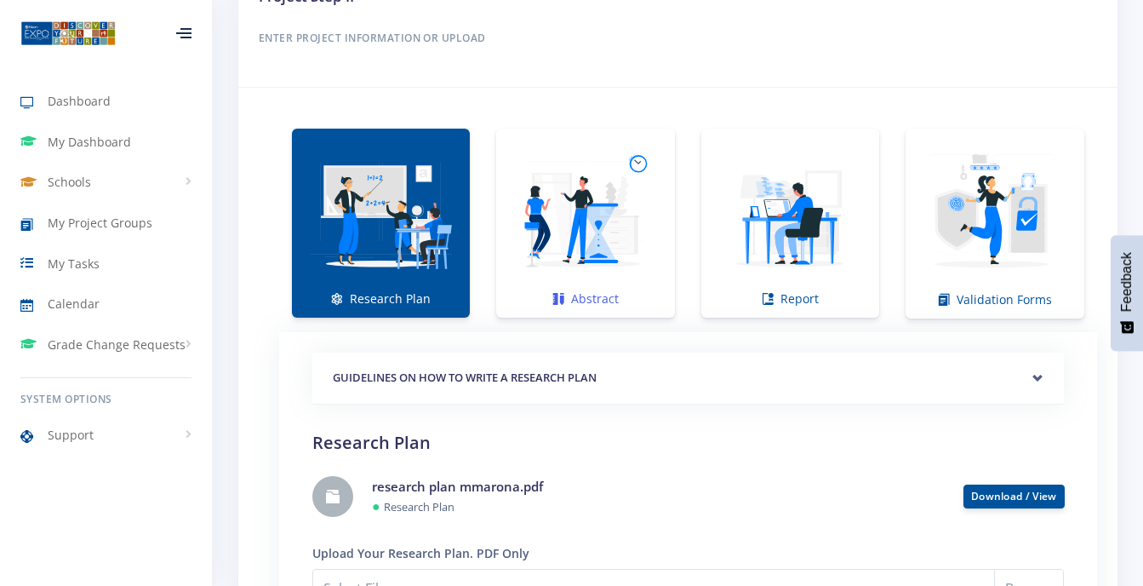
click at [558, 267] on img at bounding box center [585, 214] width 151 height 151
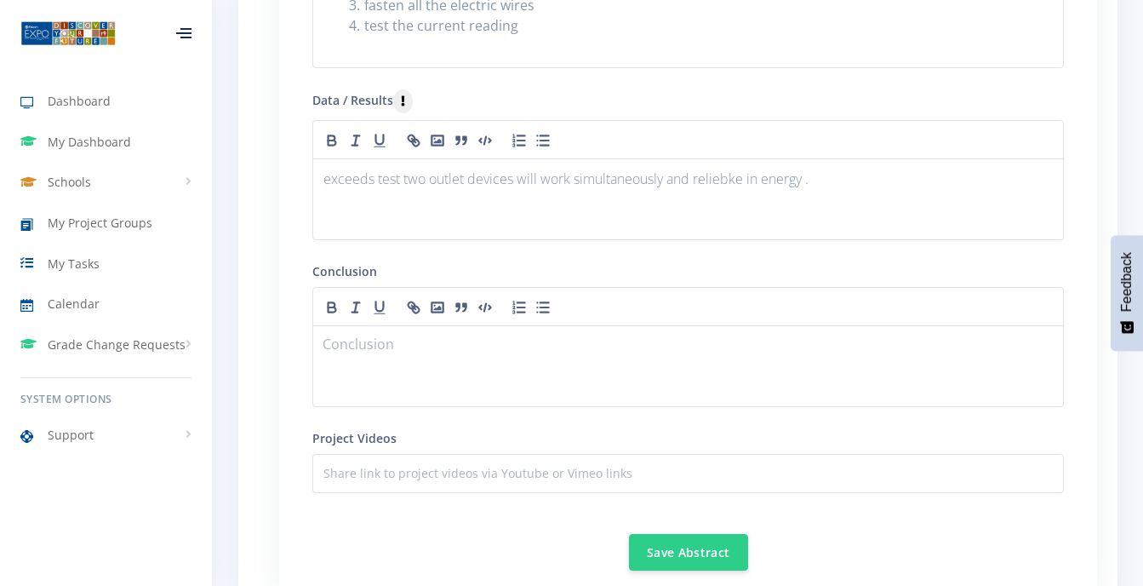
scroll to position [2122, 0]
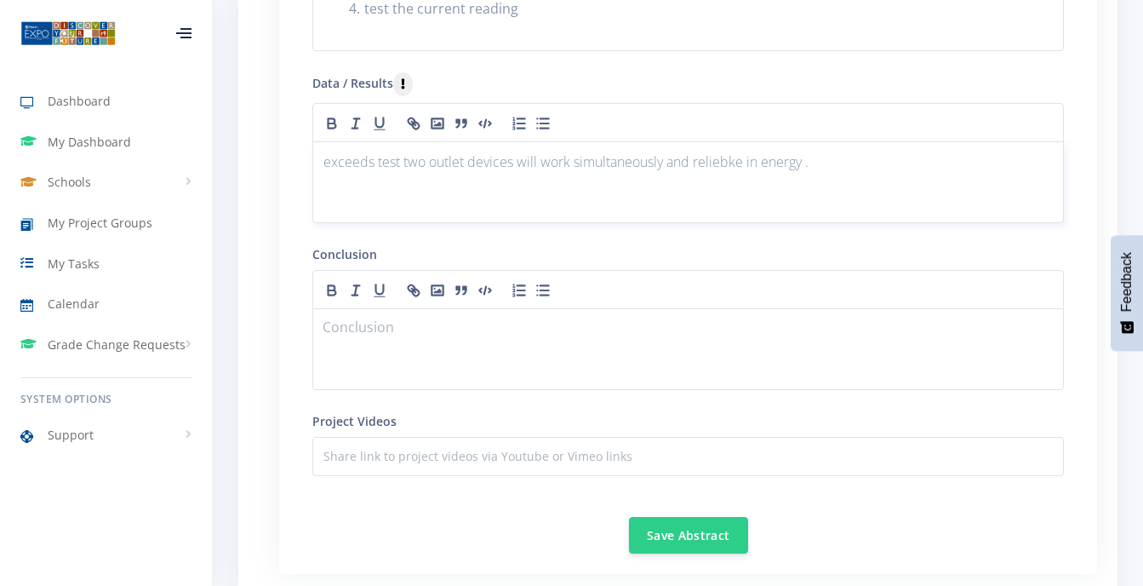
click at [326, 174] on p at bounding box center [688, 185] width 730 height 23
click at [741, 151] on p "exceeds test two outlet devices will work simultaneously and reliebLe in energy…" at bounding box center [688, 162] width 730 height 23
click at [809, 151] on p "exceeds test two outlet devices will work simultaneously and relieble in energy…" at bounding box center [688, 162] width 730 height 23
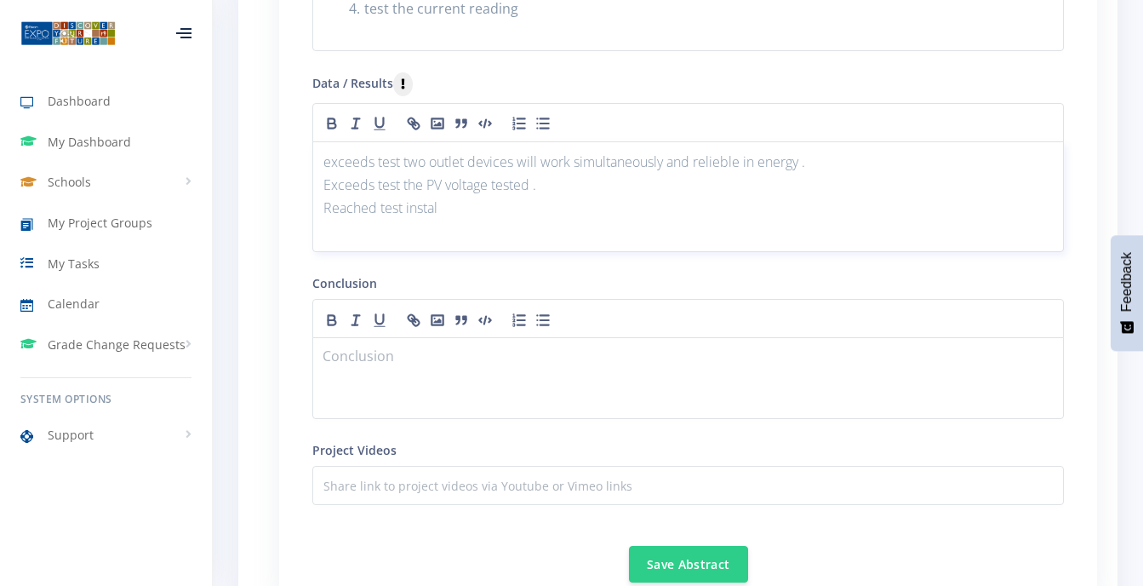
click at [438, 197] on p "Reached test instal" at bounding box center [688, 208] width 730 height 23
click at [323, 346] on p at bounding box center [688, 357] width 730 height 23
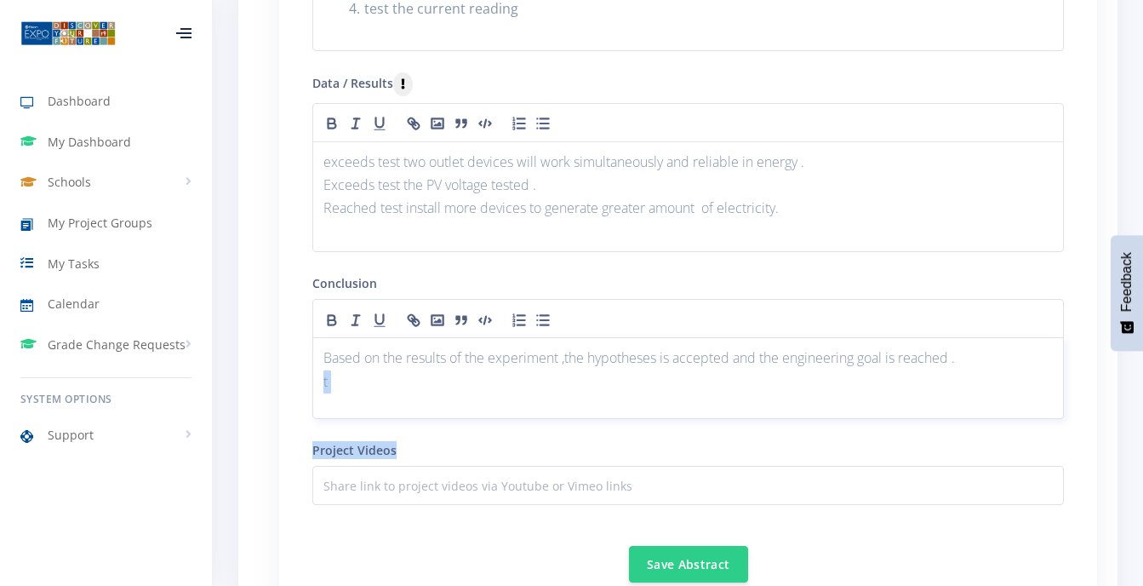
drag, startPoint x: 630, startPoint y: 426, endPoint x: 424, endPoint y: 370, distance: 213.3
click at [424, 370] on form "GUIDELINES ON HOW TO WRITE AN ABSTRACT Purpose Method" at bounding box center [688, 7] width 752 height 1149
click at [329, 370] on p "t" at bounding box center [688, 381] width 730 height 23
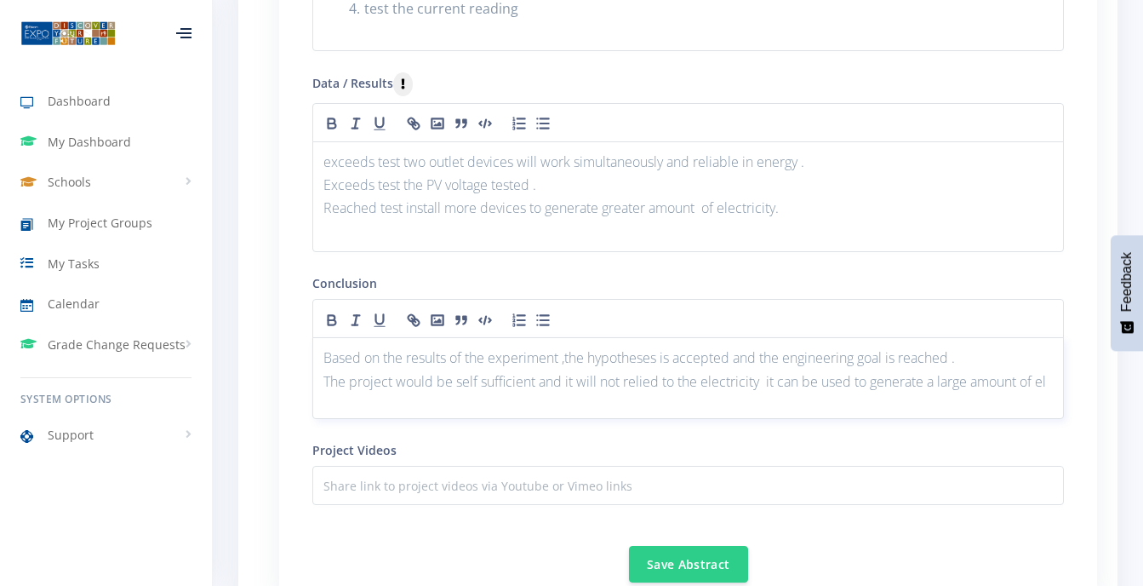
click at [1054, 358] on div "Based on the results of the experiment ,the hypotheses is accepted and the engi…" at bounding box center [688, 378] width 752 height 82
click at [542, 129] on line "button" at bounding box center [545, 129] width 9 height 0
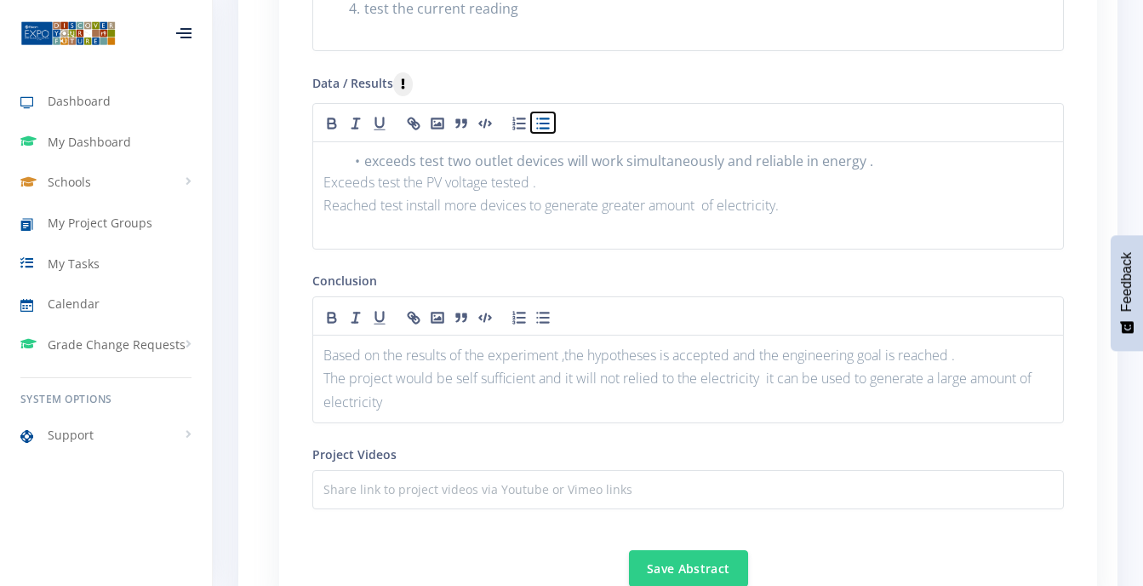
click at [542, 129] on line "button" at bounding box center [545, 129] width 9 height 0
click at [322, 141] on div "exceeds test two outlet devices will work simultaneously and reliable in energy…" at bounding box center [688, 197] width 752 height 112
click at [541, 115] on icon "button" at bounding box center [543, 123] width 17 height 17
click at [322, 157] on div "exceeds test two outlet devices will work simultaneously and reliable in energy…" at bounding box center [688, 195] width 752 height 109
click at [547, 115] on icon "button" at bounding box center [543, 123] width 17 height 17
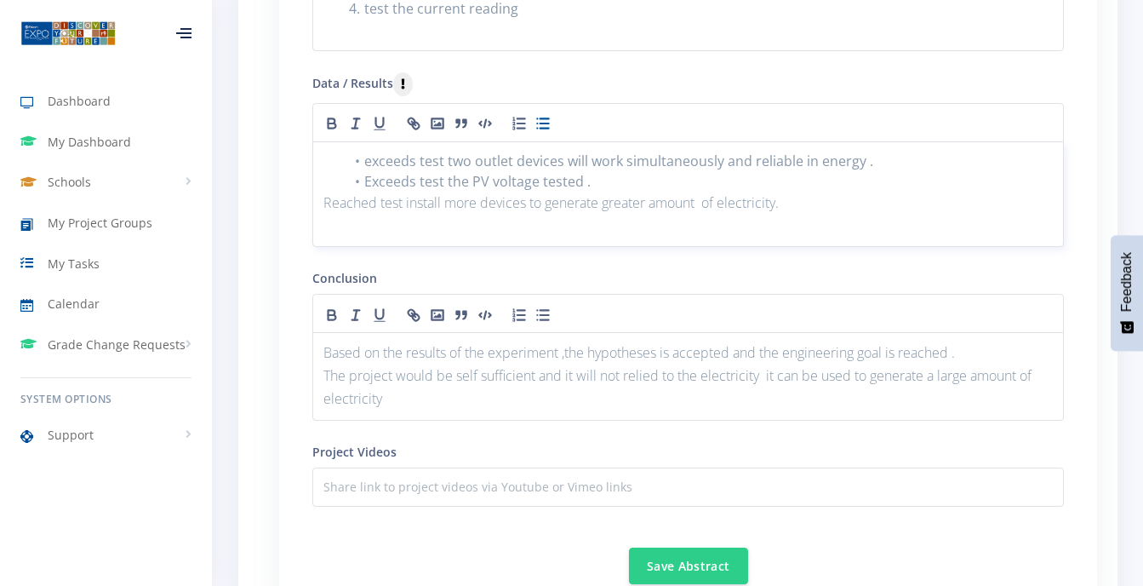
click at [324, 192] on p "Reached test install more devices to generate greater amount of electricity." at bounding box center [688, 203] width 730 height 23
click at [536, 115] on icon "button" at bounding box center [543, 123] width 17 height 17
click at [373, 151] on li "exceeds test two outlet devices will work simultaneously and reliable in energy…" at bounding box center [698, 161] width 709 height 20
click at [322, 329] on div "Based on the results of the experiment ,the hypotheses is accepted and the engi…" at bounding box center [688, 373] width 752 height 89
click at [541, 304] on icon "button" at bounding box center [543, 312] width 17 height 17
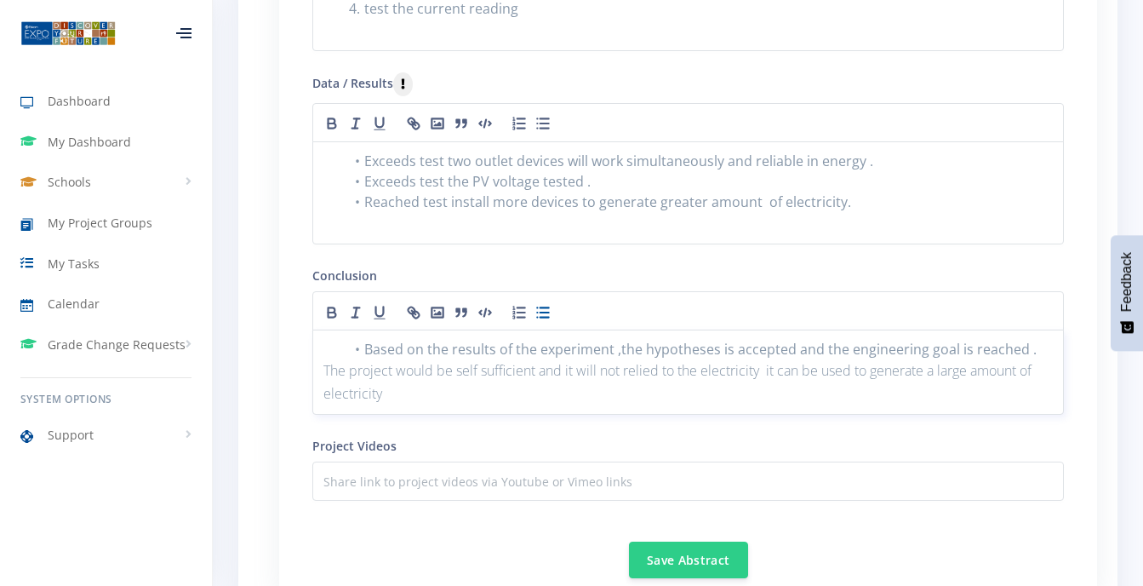
click at [321, 350] on div "Based on the results of the experiment ,the hypotheses is accepted and the engi…" at bounding box center [688, 371] width 752 height 85
click at [537, 304] on icon "button" at bounding box center [543, 312] width 17 height 17
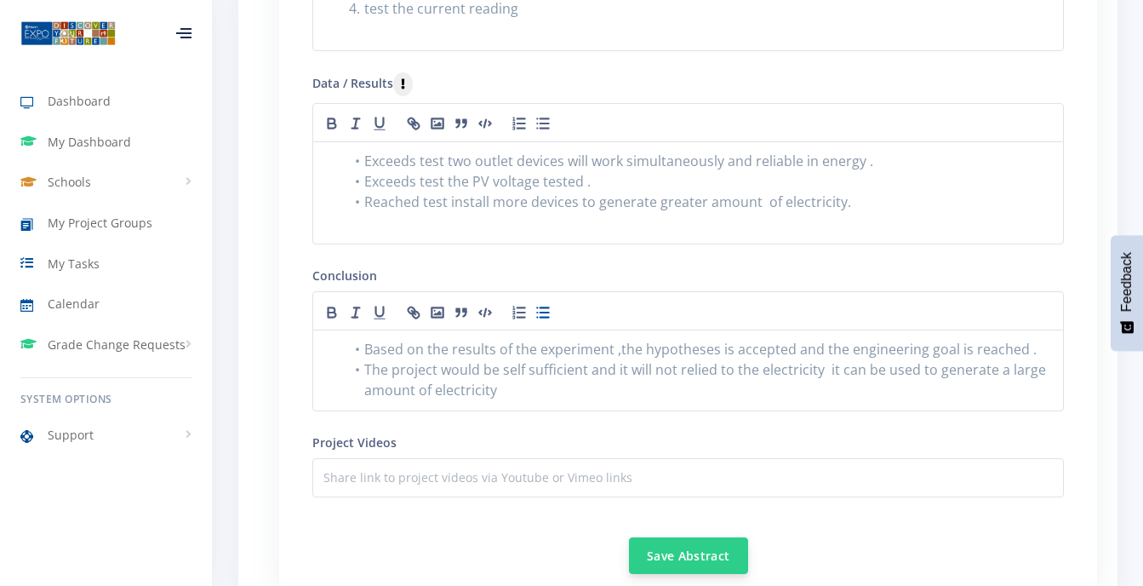
click at [648, 537] on button "Save Abstract" at bounding box center [688, 555] width 119 height 37
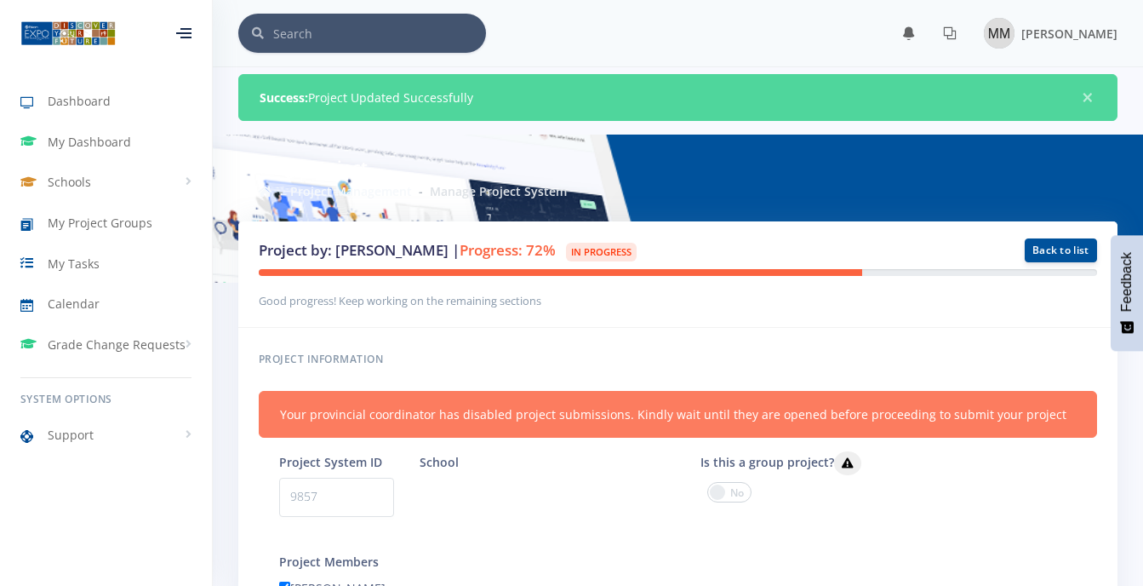
scroll to position [13, 13]
click at [1079, 100] on span "×" at bounding box center [1087, 97] width 17 height 17
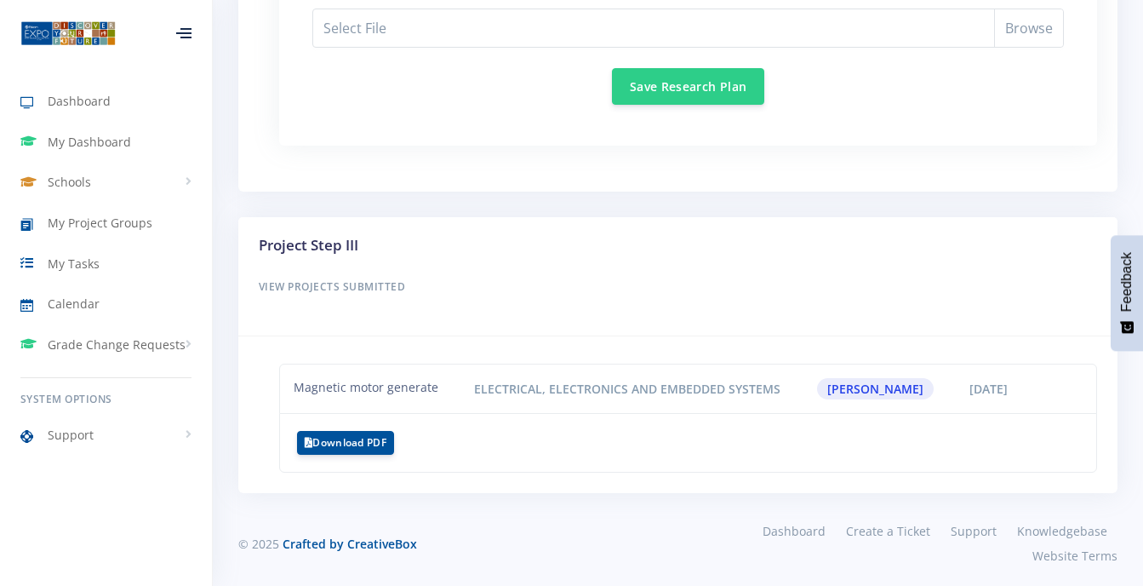
scroll to position [1711, 0]
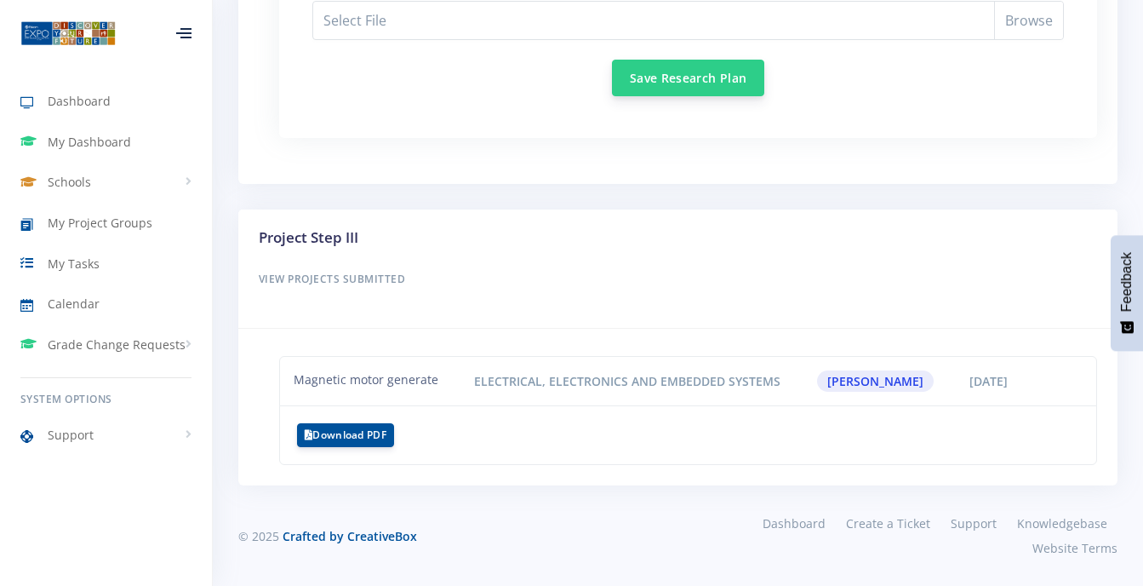
click at [648, 76] on button "Save Research Plan" at bounding box center [688, 78] width 152 height 37
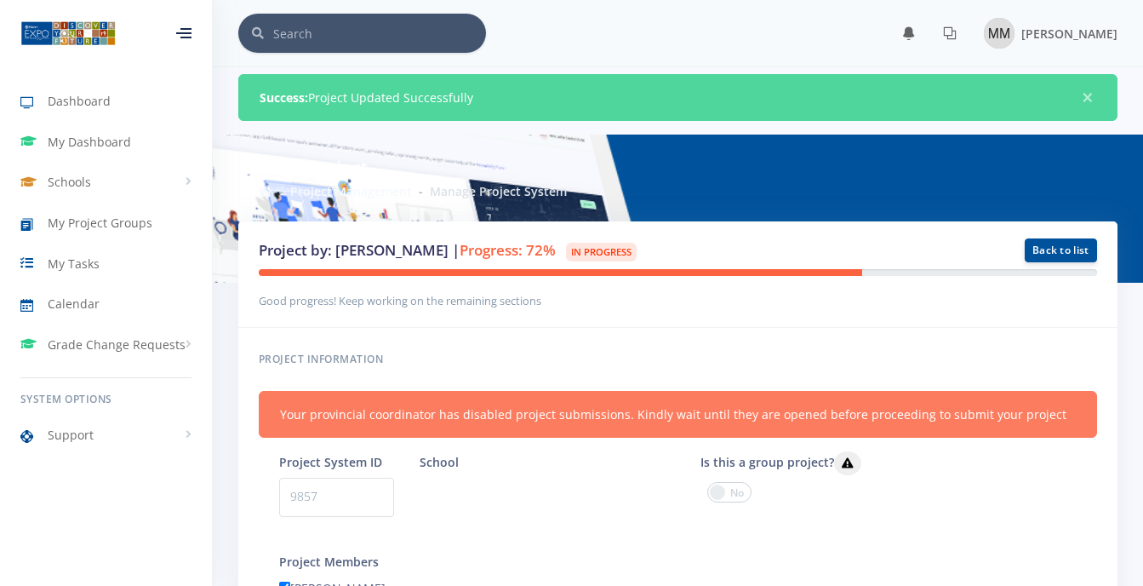
scroll to position [13, 13]
